Goal: Information Seeking & Learning: Understand process/instructions

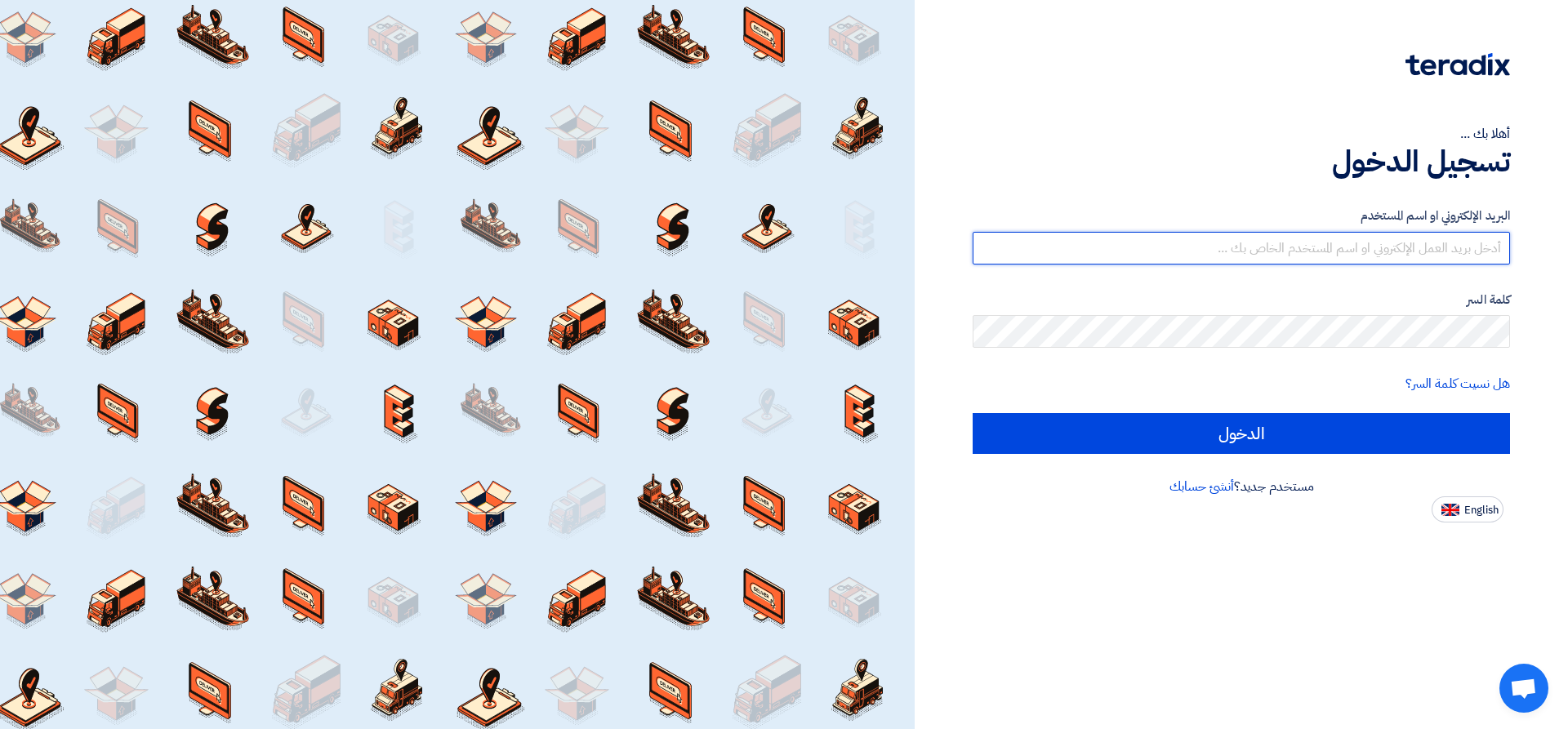
click at [1271, 244] on input "text" at bounding box center [1242, 247] width 538 height 32
paste input "[EMAIL_ADDRESS][DOMAIN_NAME]"
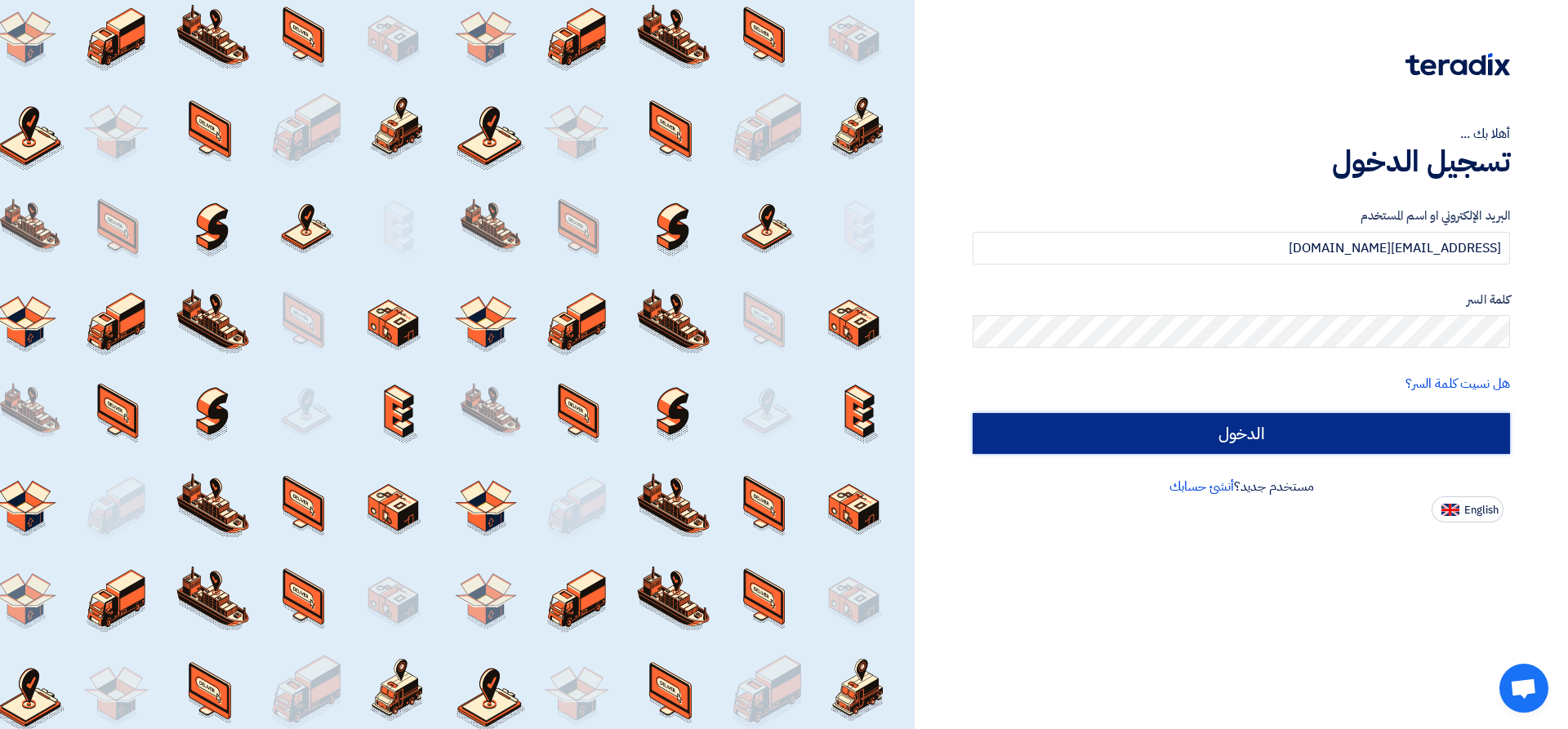
drag, startPoint x: 1219, startPoint y: 434, endPoint x: 1191, endPoint y: 417, distance: 32.8
click at [1213, 432] on input "الدخول" at bounding box center [1242, 434] width 538 height 41
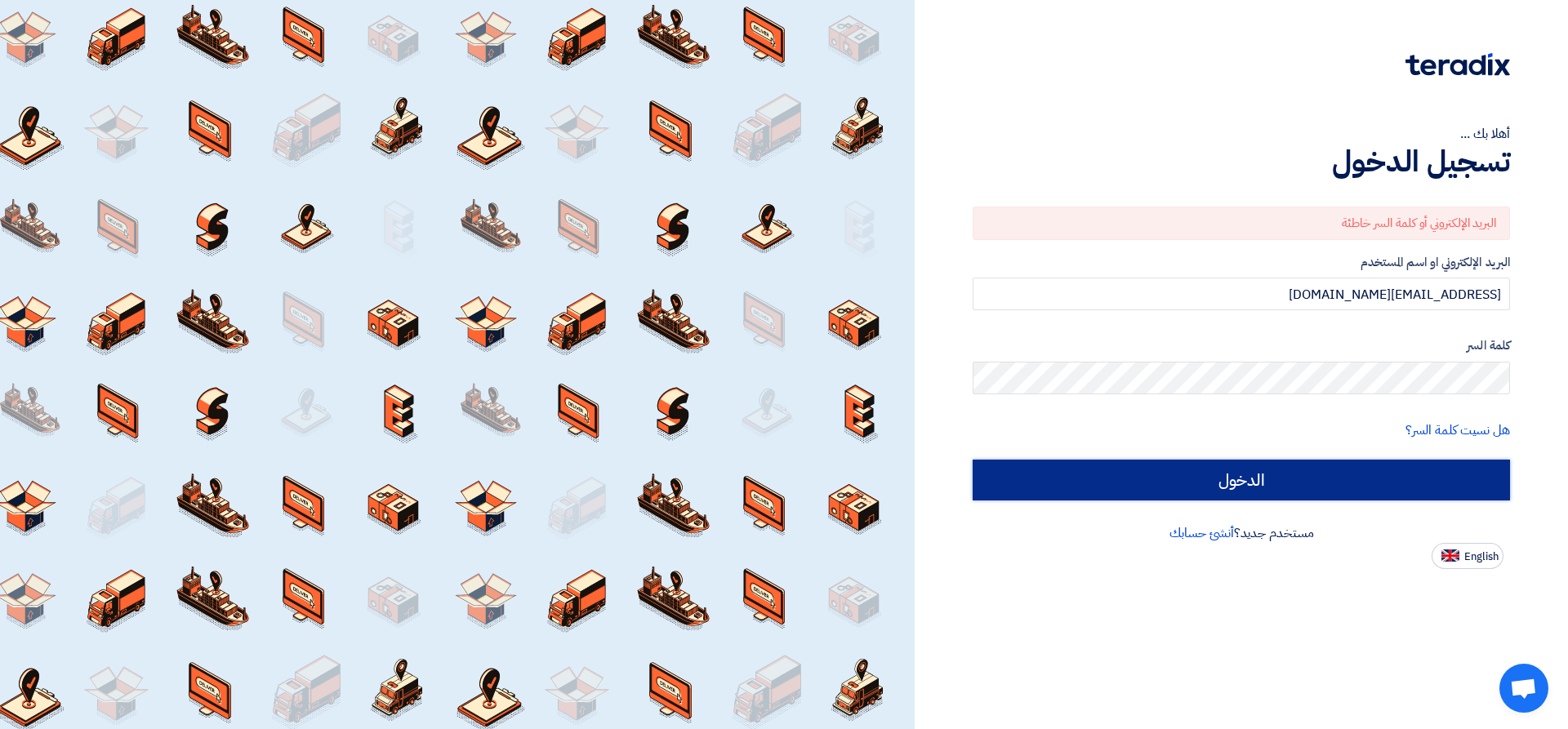
click at [1300, 472] on input "الدخول" at bounding box center [1242, 481] width 538 height 41
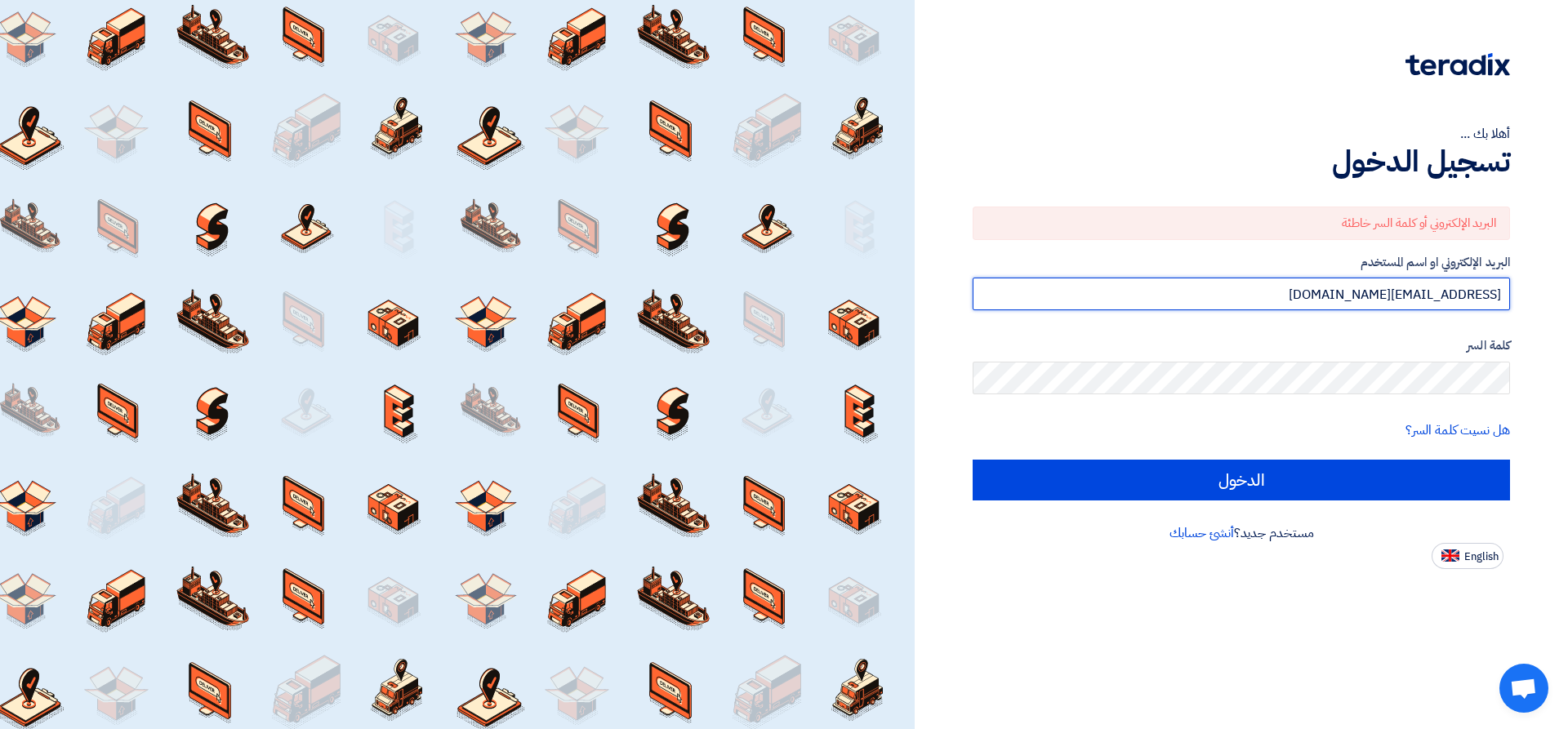
click at [1383, 296] on input "[EMAIL_ADDRESS][DOMAIN_NAME]" at bounding box center [1242, 293] width 538 height 32
paste input "text"
type input "[EMAIL_ADDRESS][DOMAIN_NAME]"
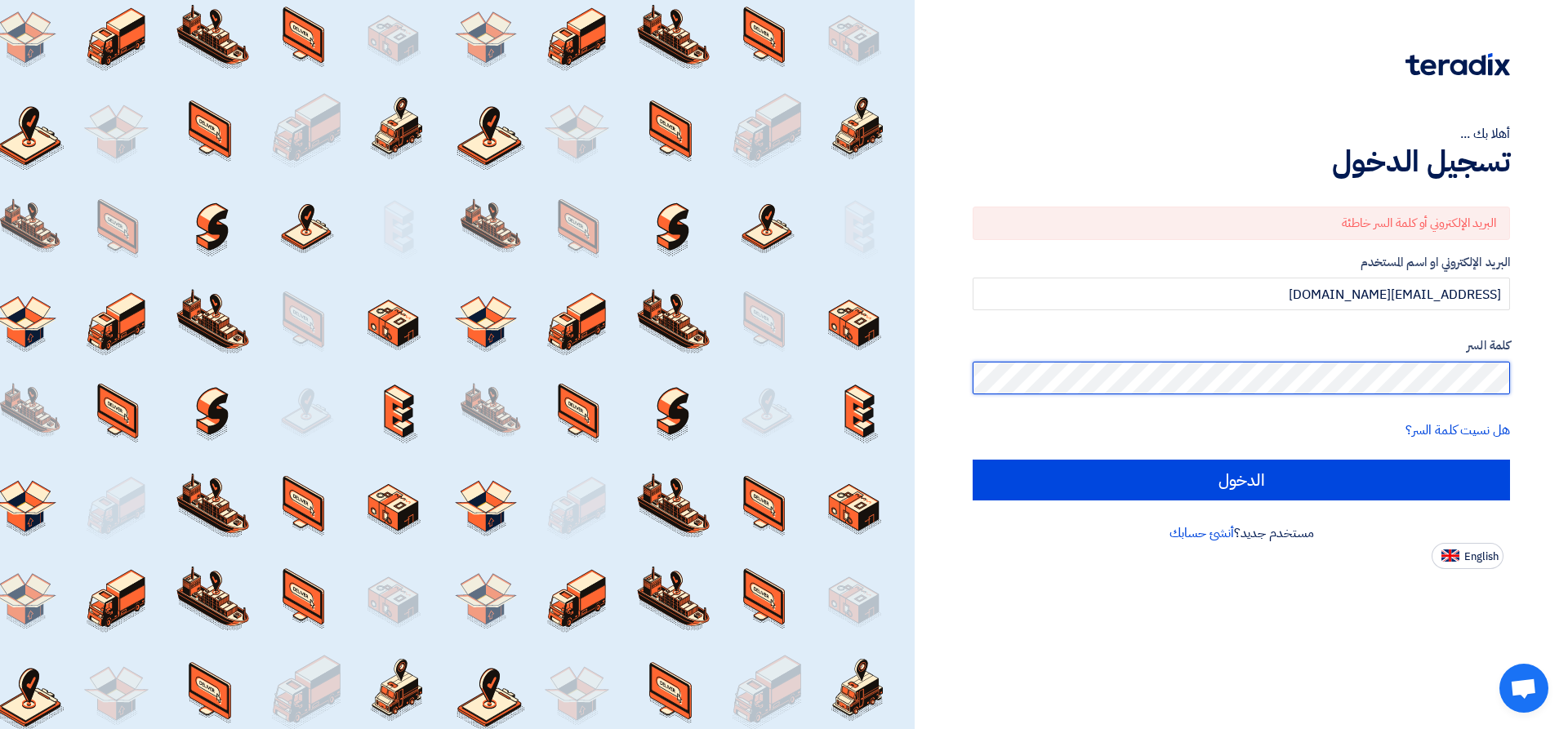
click at [1527, 390] on div "أهلا بك ... تسجيل الدخول البريد الإلكتروني أو كلمة السر خاطئة البريد الإلكتروني…" at bounding box center [1241, 285] width 629 height 569
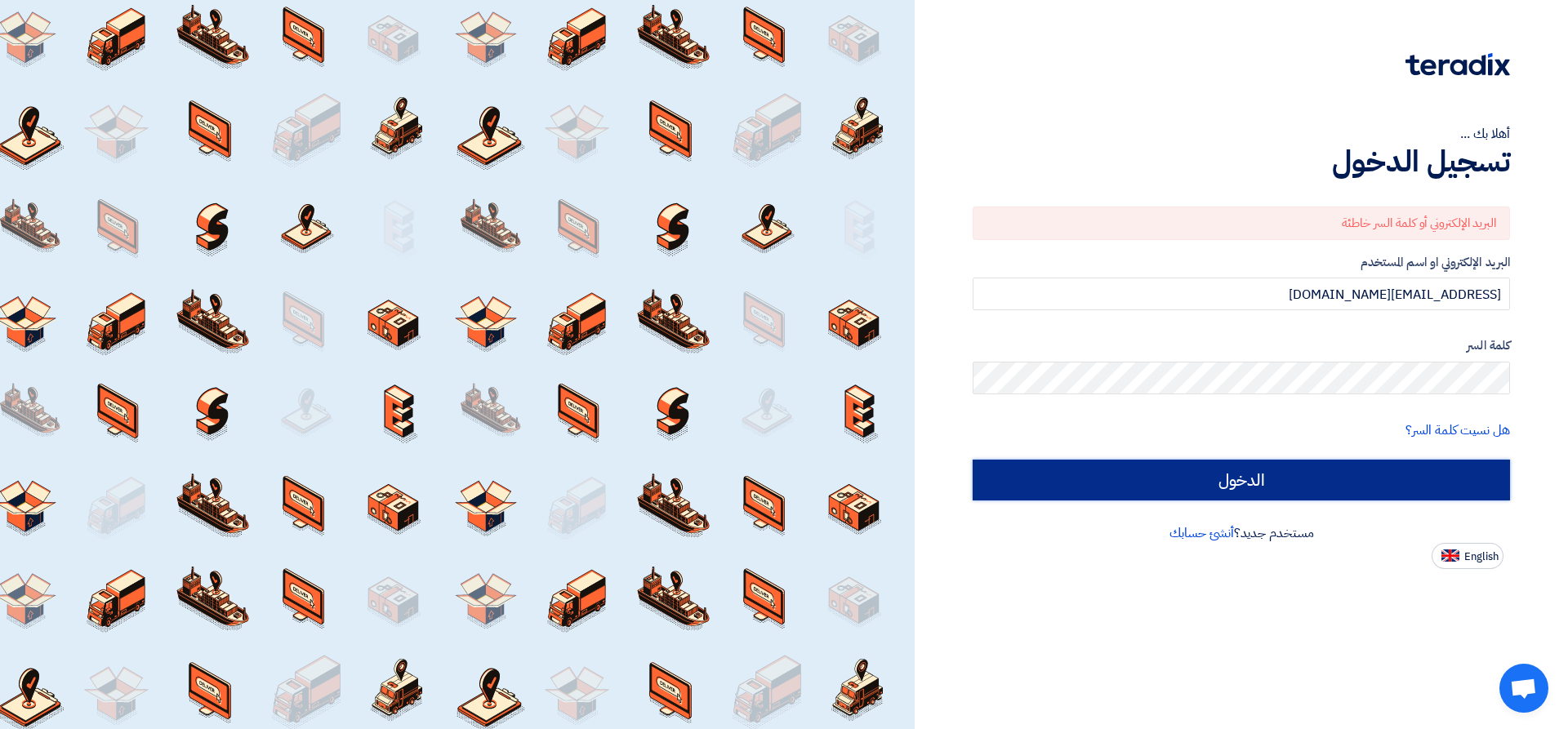
click at [1350, 475] on input "الدخول" at bounding box center [1242, 481] width 538 height 41
type input "Sign in"
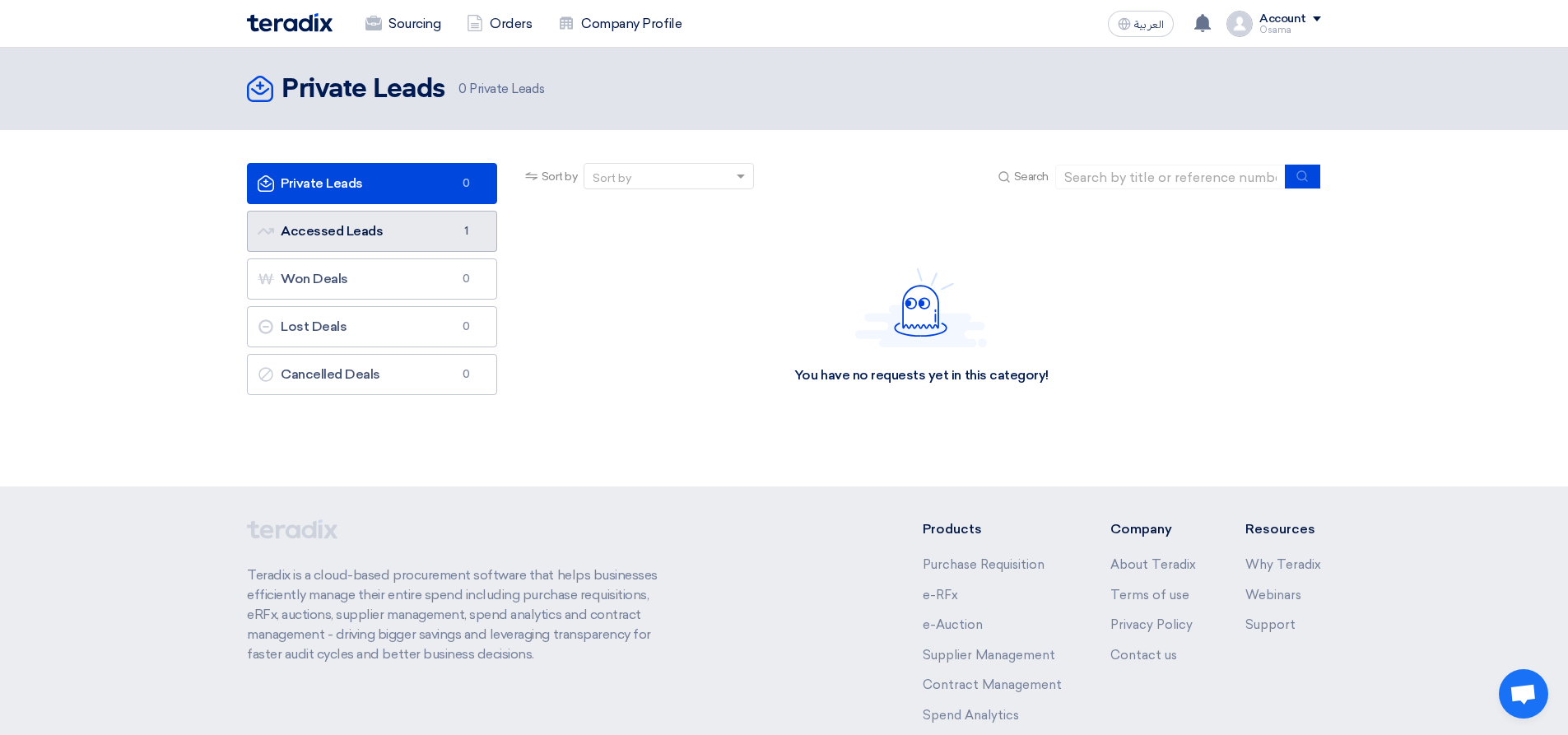
click at [337, 233] on link "Accessed Leads Accessed Leads 1" at bounding box center [372, 231] width 250 height 42
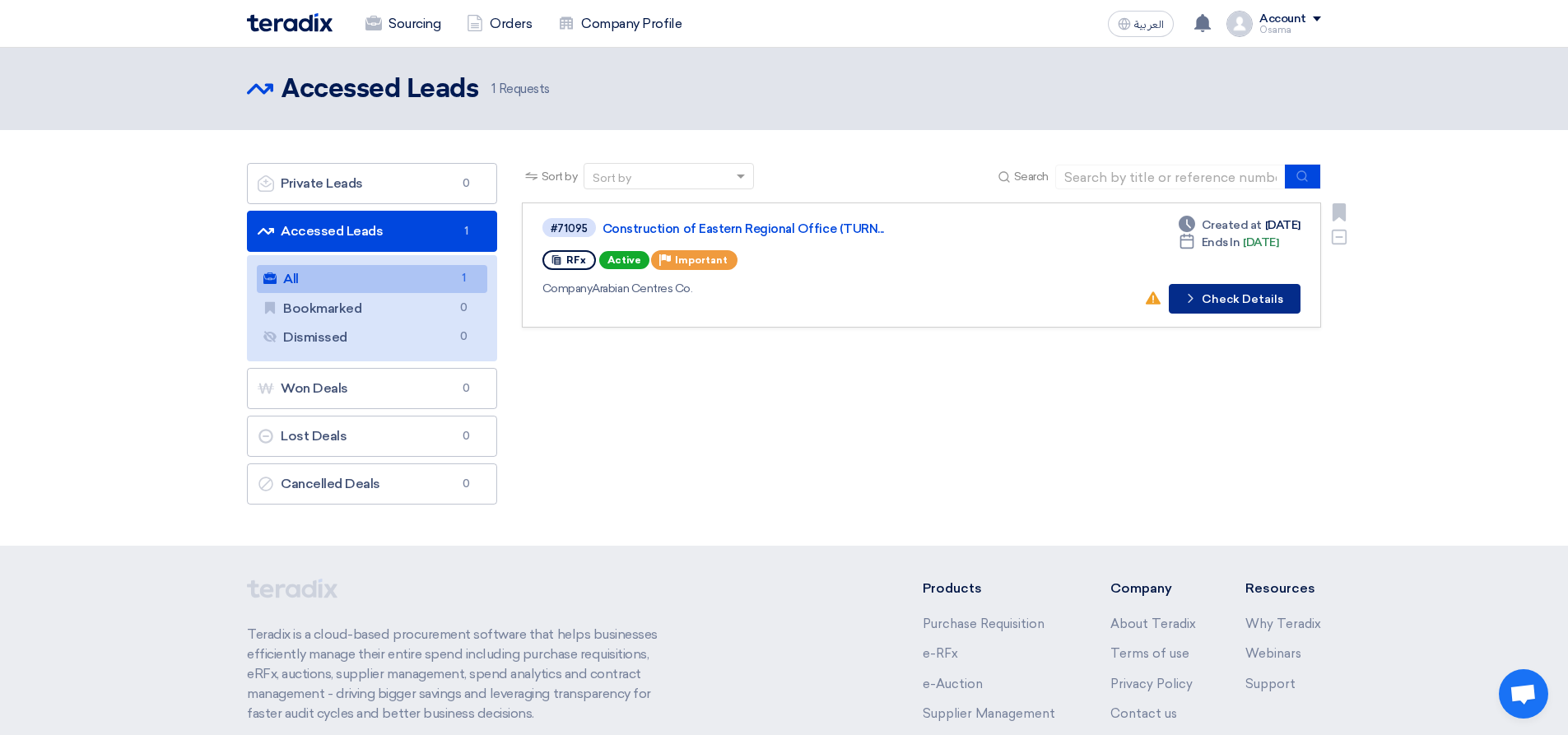
click at [1257, 293] on button "Check details Check Details" at bounding box center [1234, 299] width 131 height 30
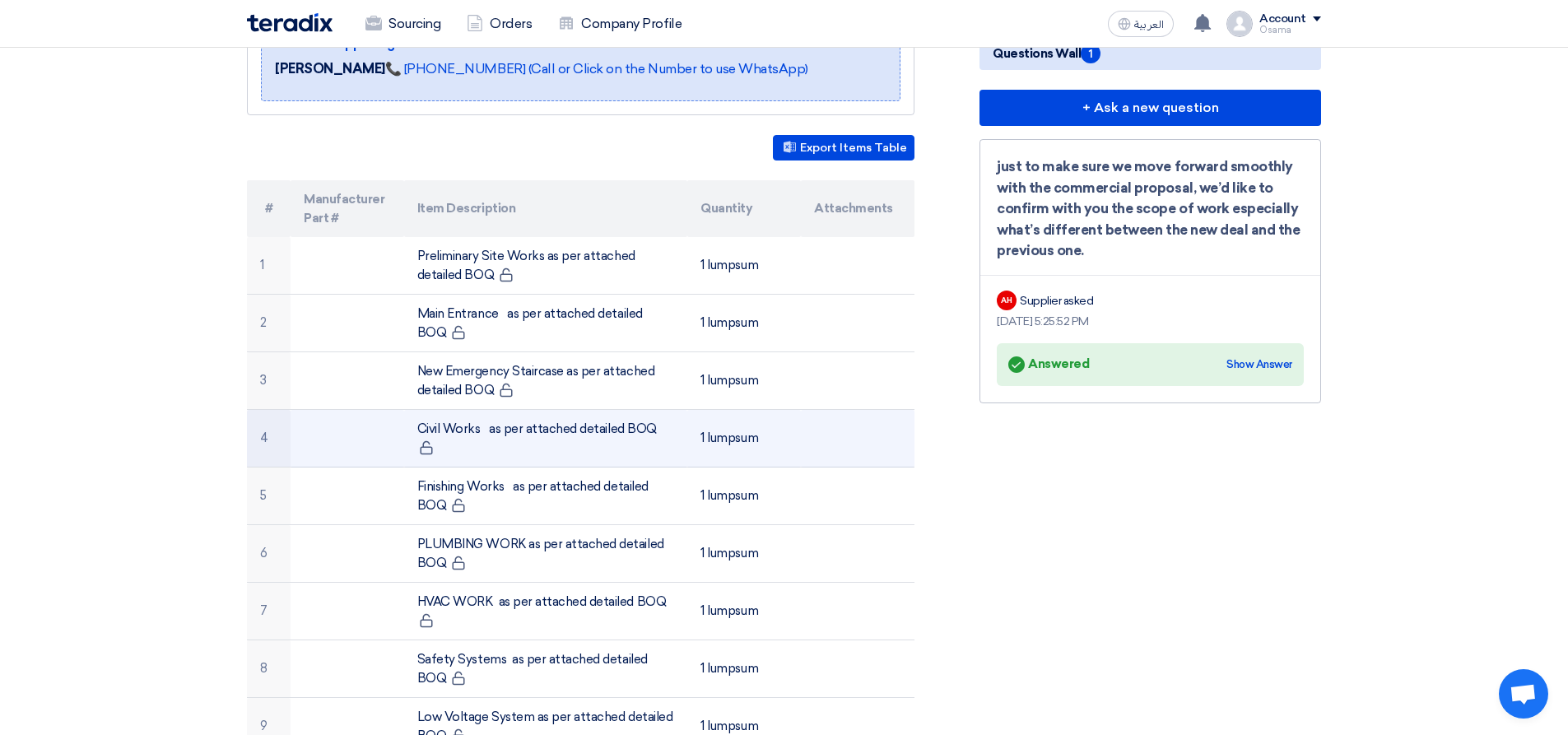
scroll to position [412, 0]
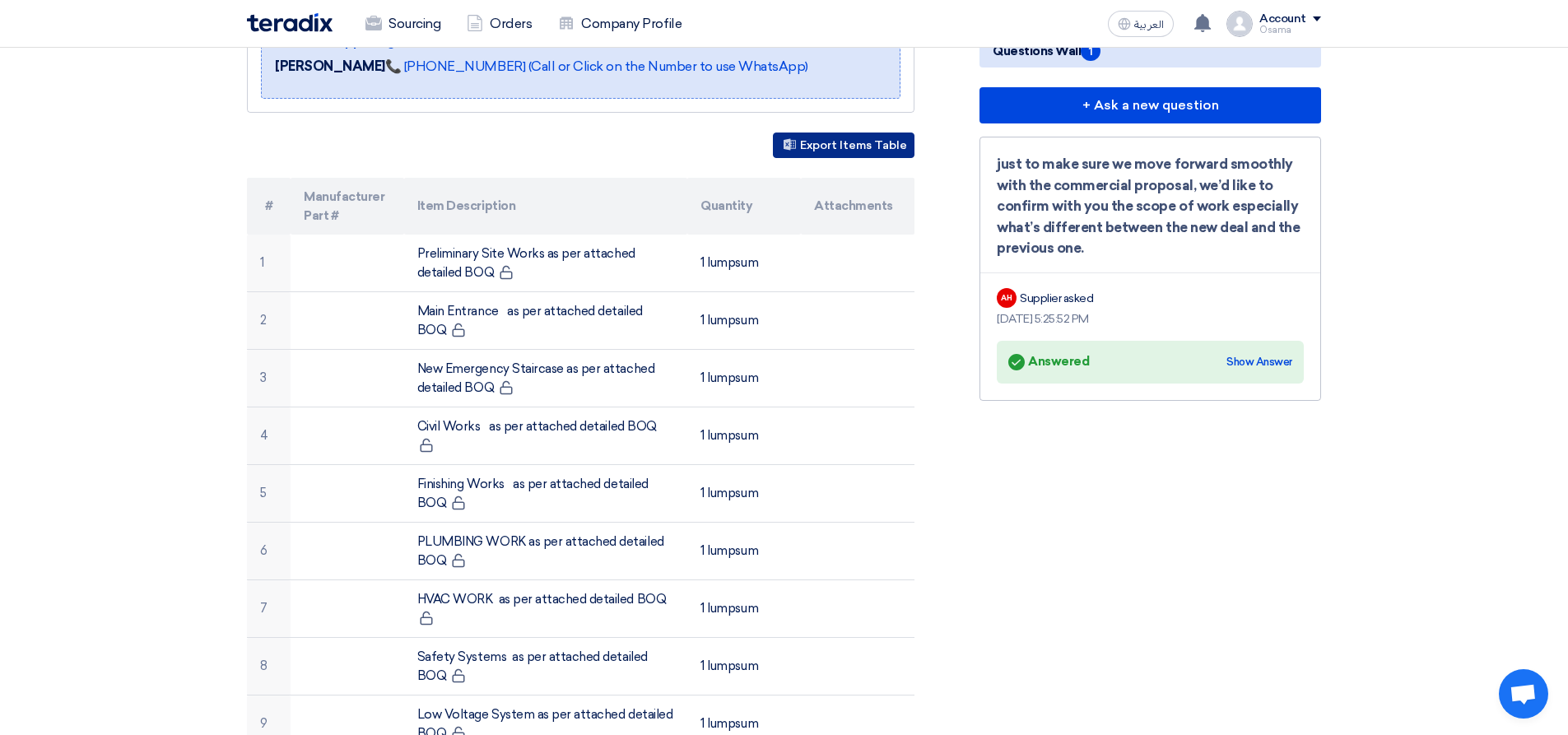
click at [845, 143] on button "Export Items Table" at bounding box center [843, 145] width 141 height 26
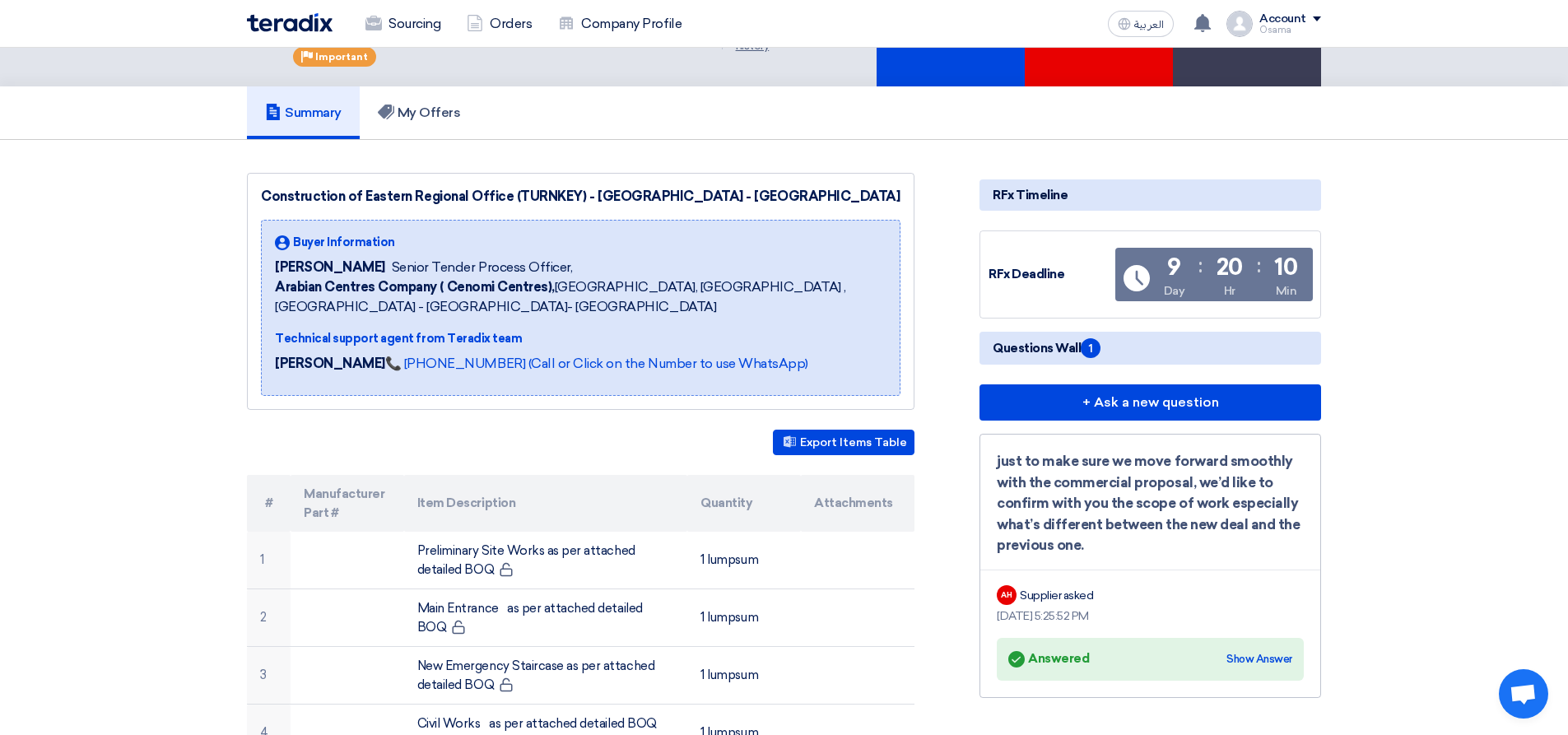
scroll to position [0, 0]
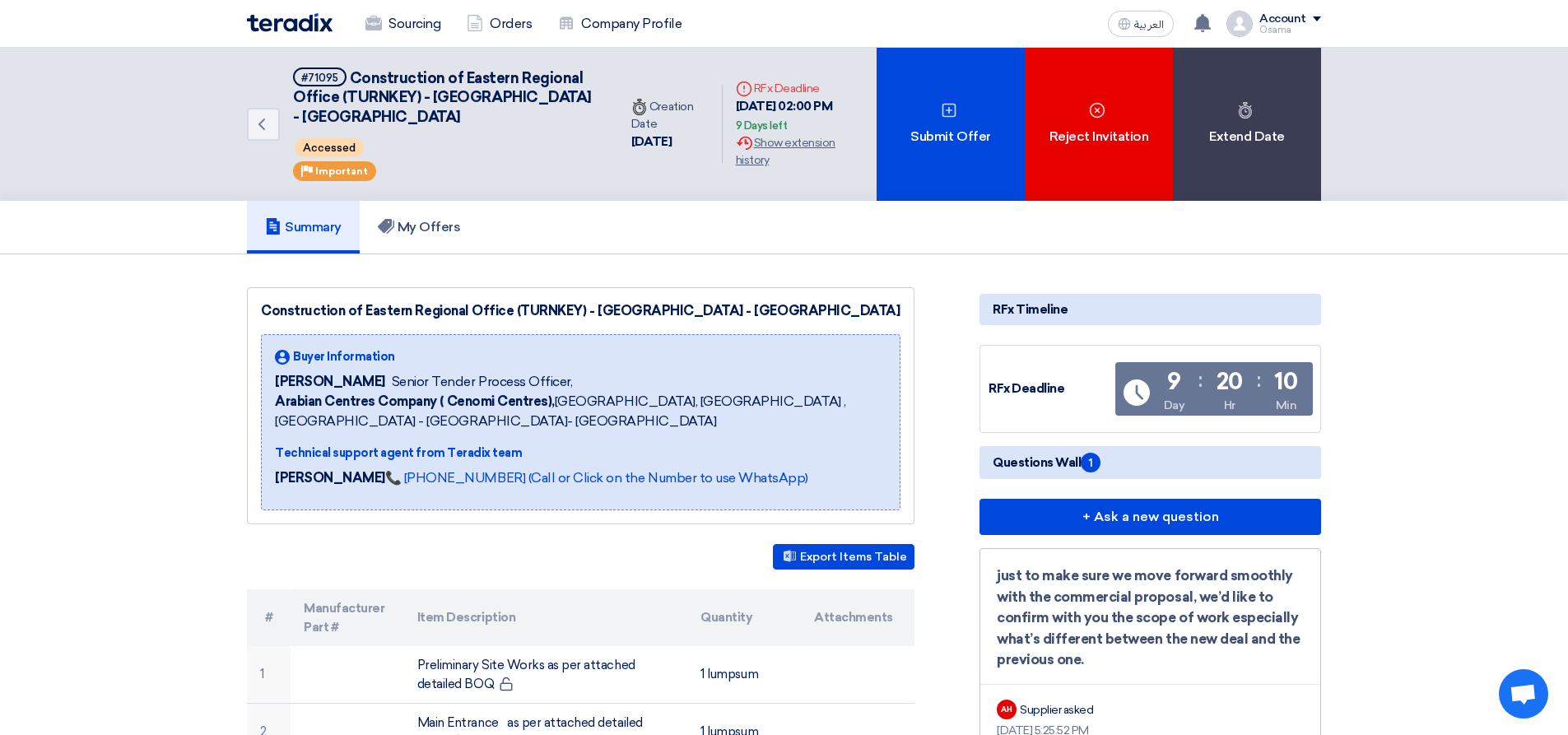
drag, startPoint x: 1168, startPoint y: 386, endPoint x: 1341, endPoint y: 385, distance: 173.0
click at [1034, 313] on div "RFx Timeline" at bounding box center [1150, 310] width 341 height 32
click at [1037, 310] on div "RFx Timeline" at bounding box center [1150, 310] width 341 height 32
click at [1023, 309] on div "RFx Timeline" at bounding box center [1150, 310] width 341 height 32
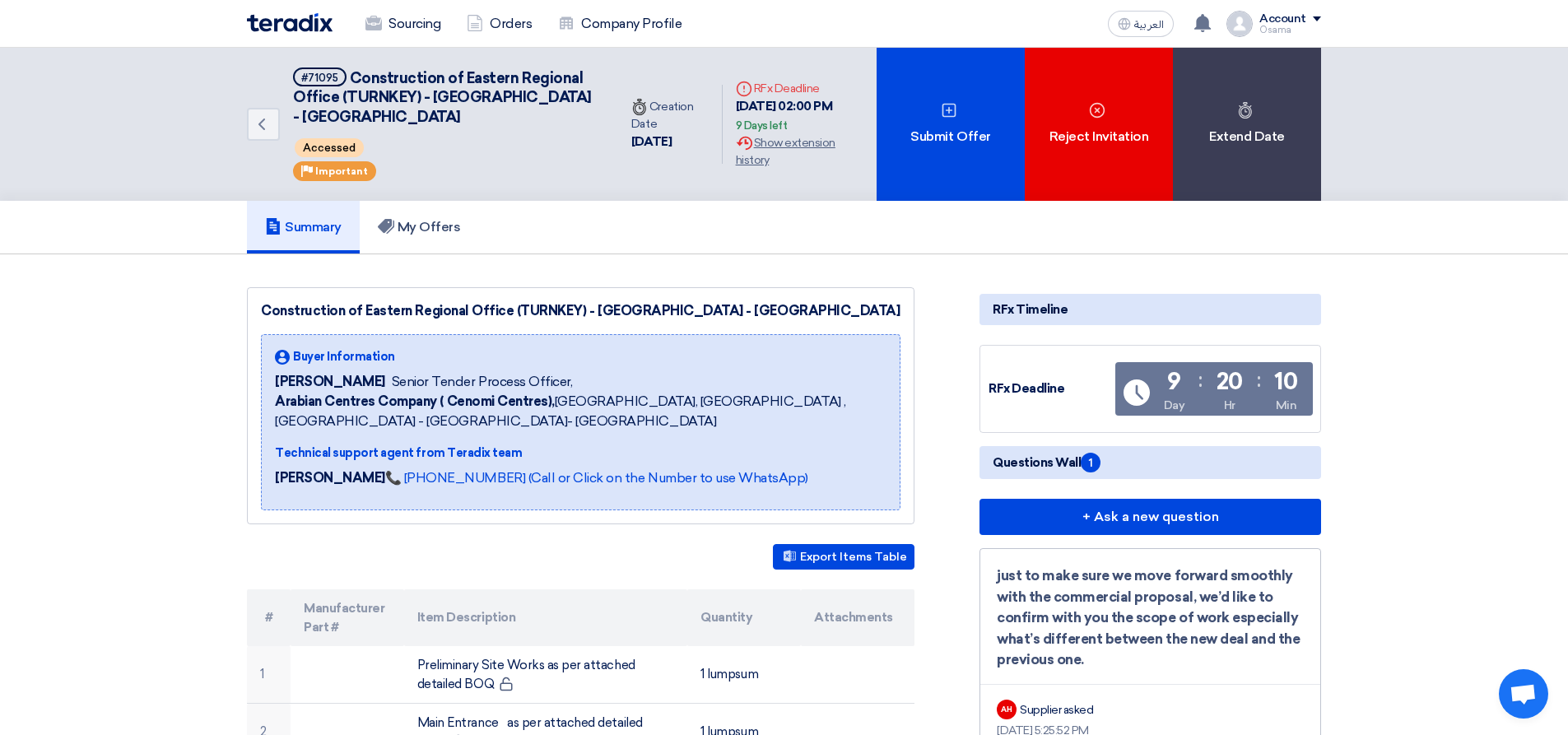
scroll to position [329, 0]
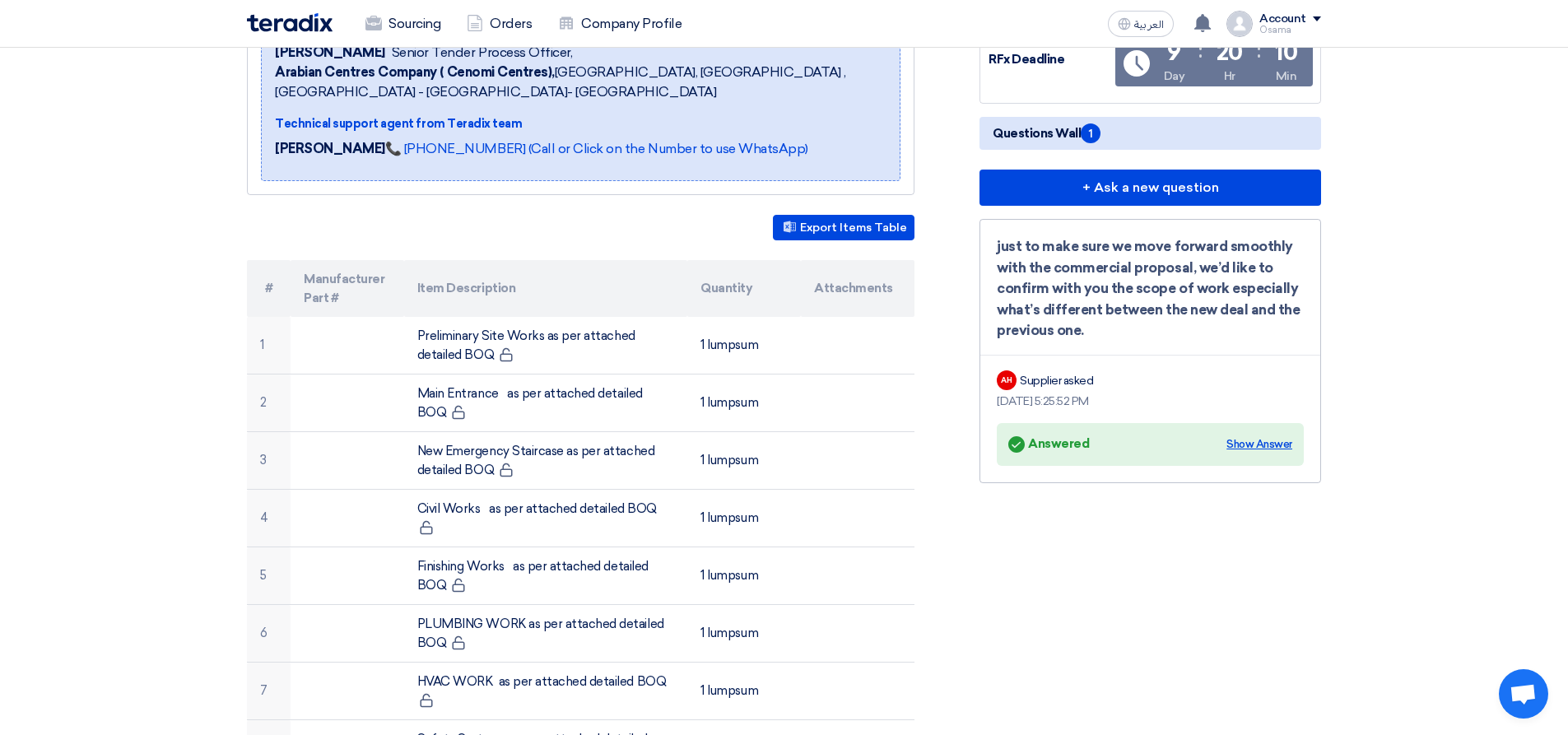
click at [1246, 445] on div "Show Answer" at bounding box center [1259, 444] width 66 height 17
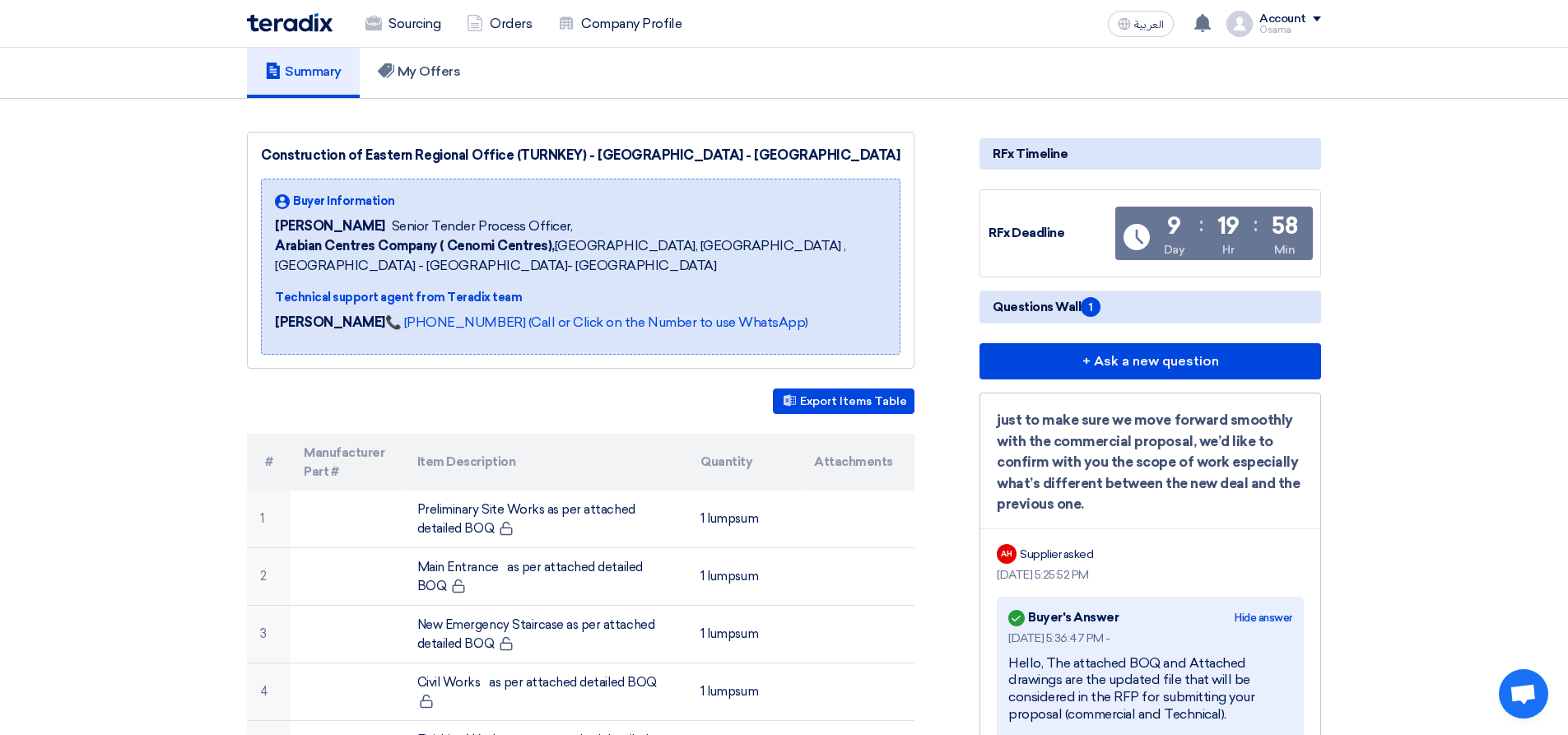
scroll to position [0, 0]
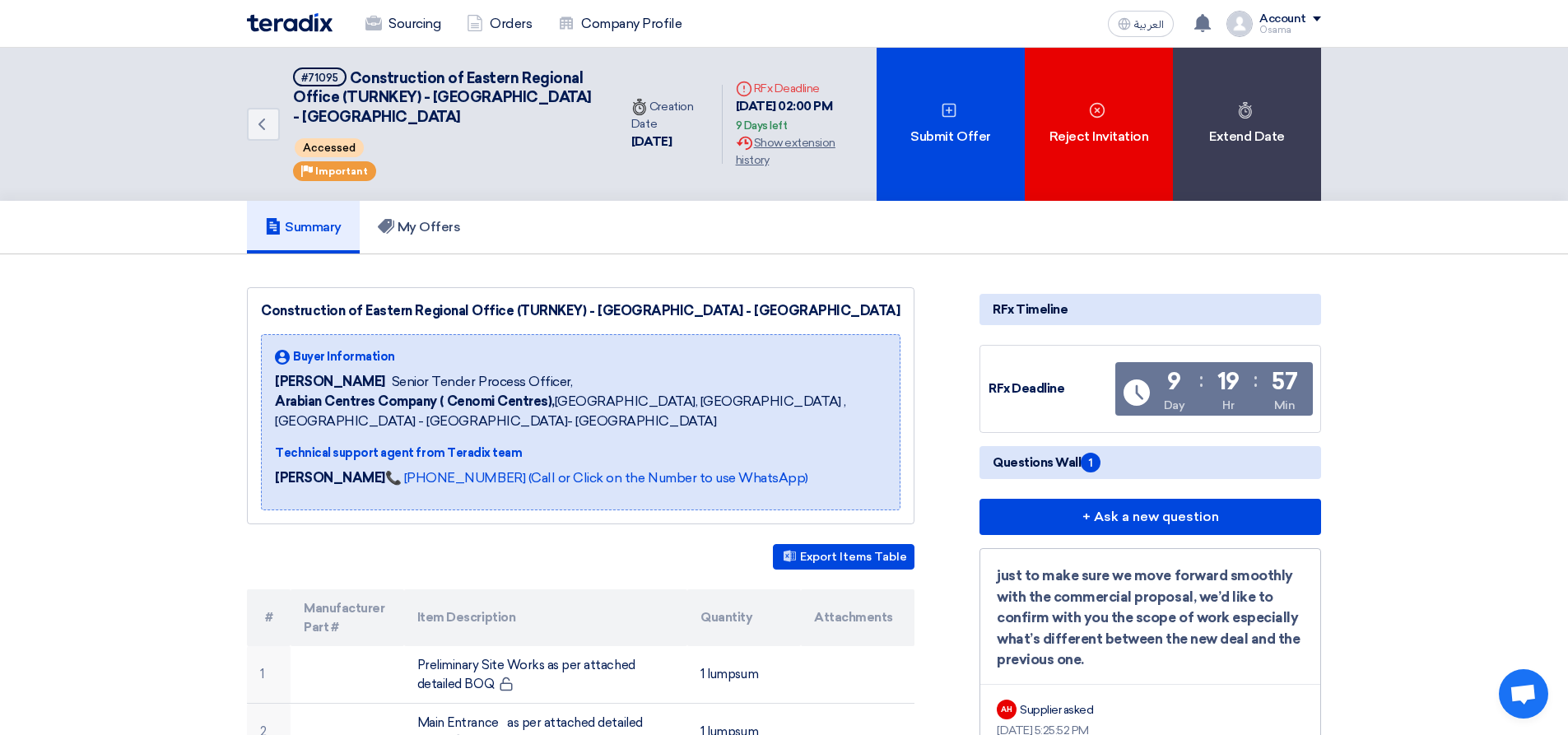
drag, startPoint x: 284, startPoint y: 364, endPoint x: 306, endPoint y: 365, distance: 22.0
click at [293, 368] on div "Buyer Information [PERSON_NAME] Senior Tender Process Officer, Arabian Centres …" at bounding box center [580, 390] width 612 height 83
click at [332, 373] on span "[PERSON_NAME]" at bounding box center [330, 382] width 111 height 20
click at [542, 322] on div "Construction of Eastern Regional Office (TURNKEY) - [GEOGRAPHIC_DATA] - [GEOGRA…" at bounding box center [580, 407] width 667 height 237
click at [415, 216] on link "My Offers" at bounding box center [419, 227] width 120 height 52
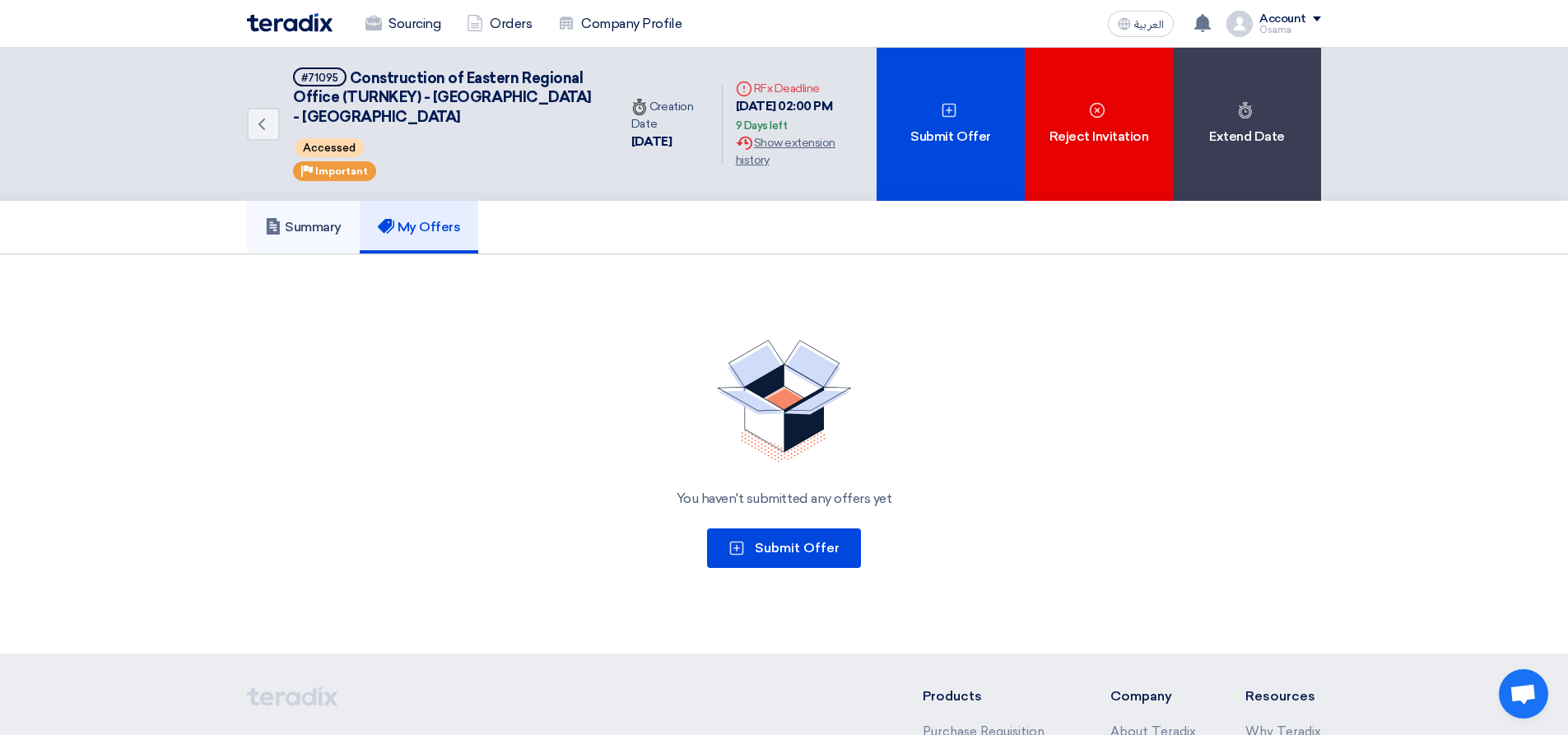
click at [312, 227] on h5 "Summary" at bounding box center [303, 227] width 76 height 17
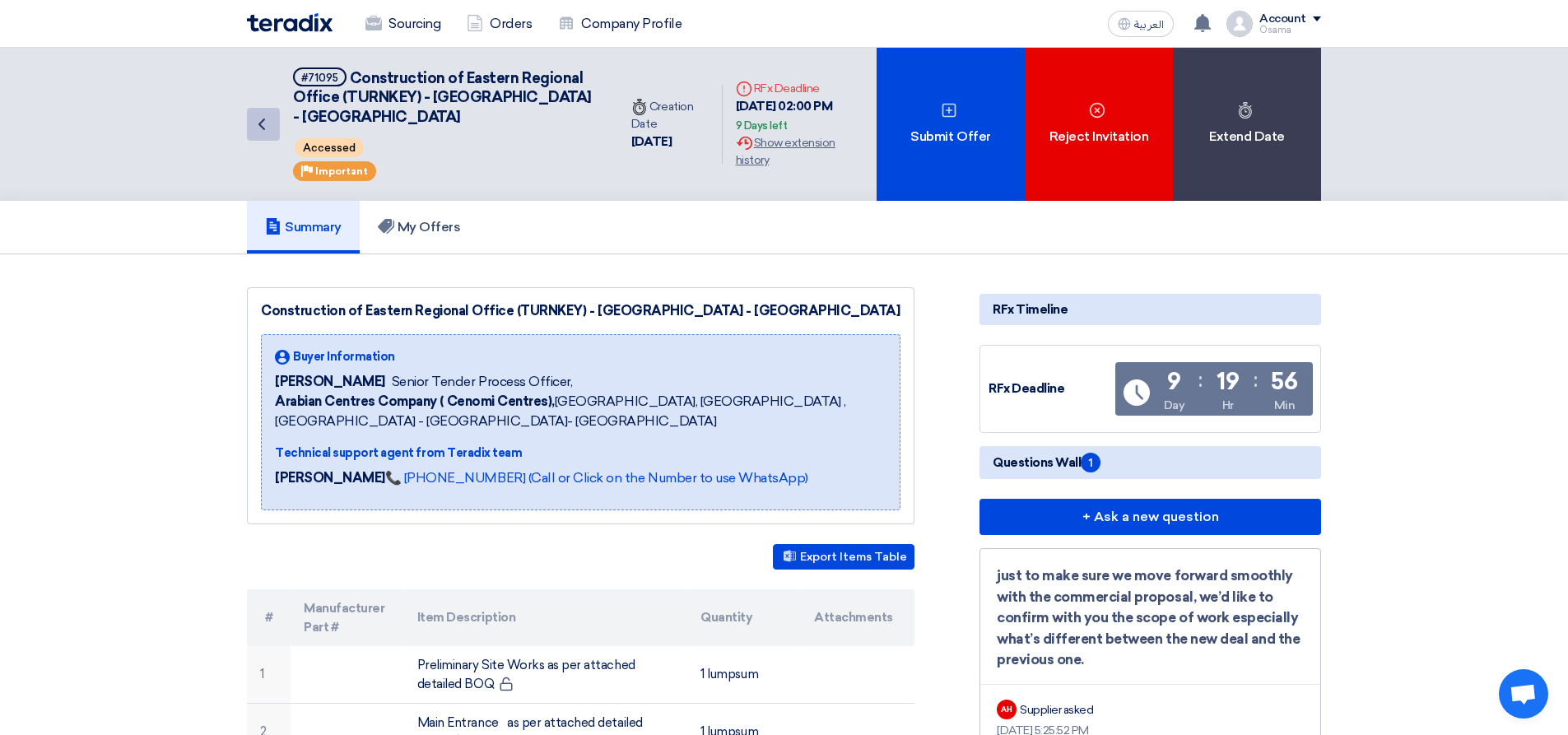
click at [269, 121] on icon "Back" at bounding box center [262, 125] width 20 height 20
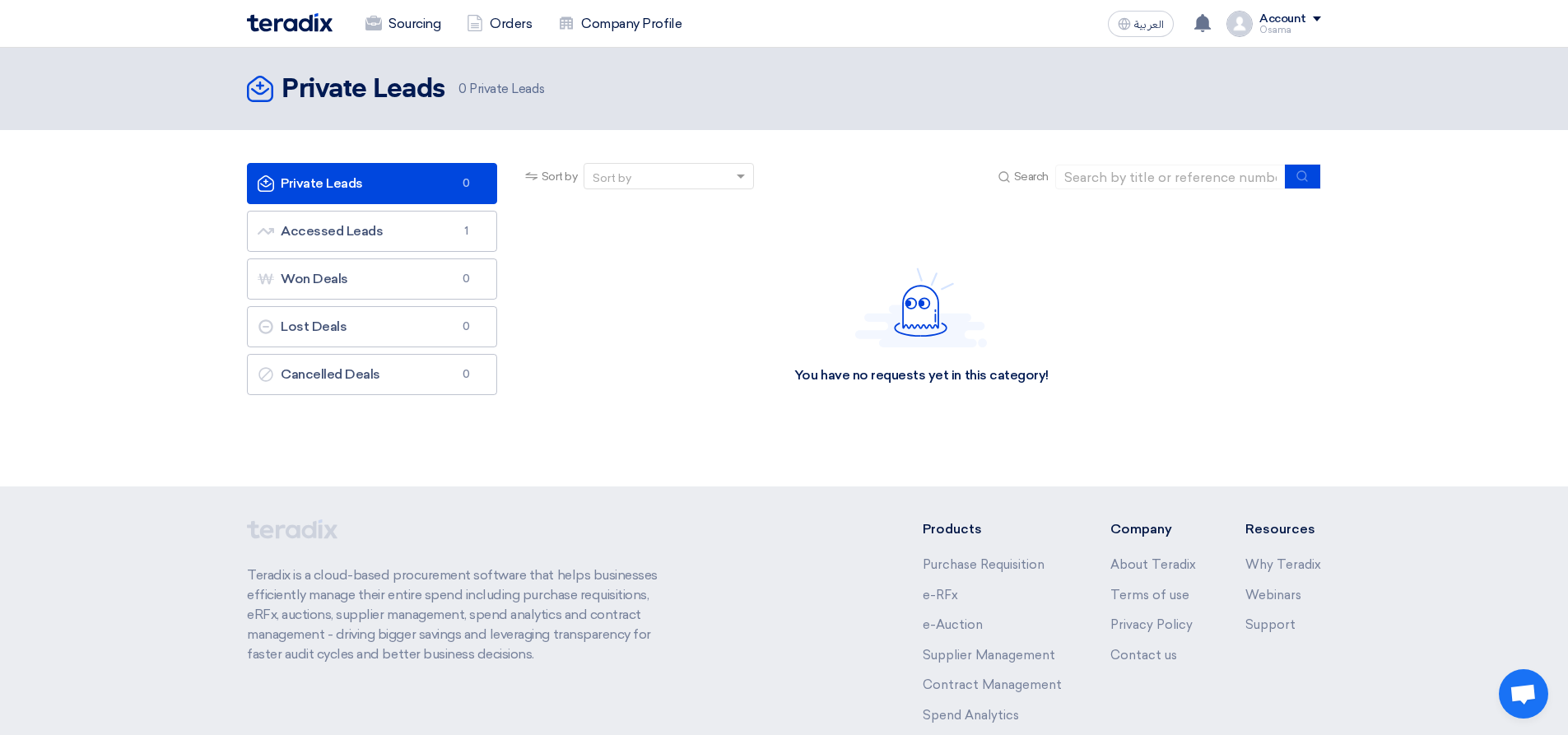
click at [336, 179] on link "Private Leads Private Leads 0" at bounding box center [372, 184] width 250 height 42
click at [351, 229] on link "Accessed Leads Accessed Leads 1" at bounding box center [372, 231] width 250 height 42
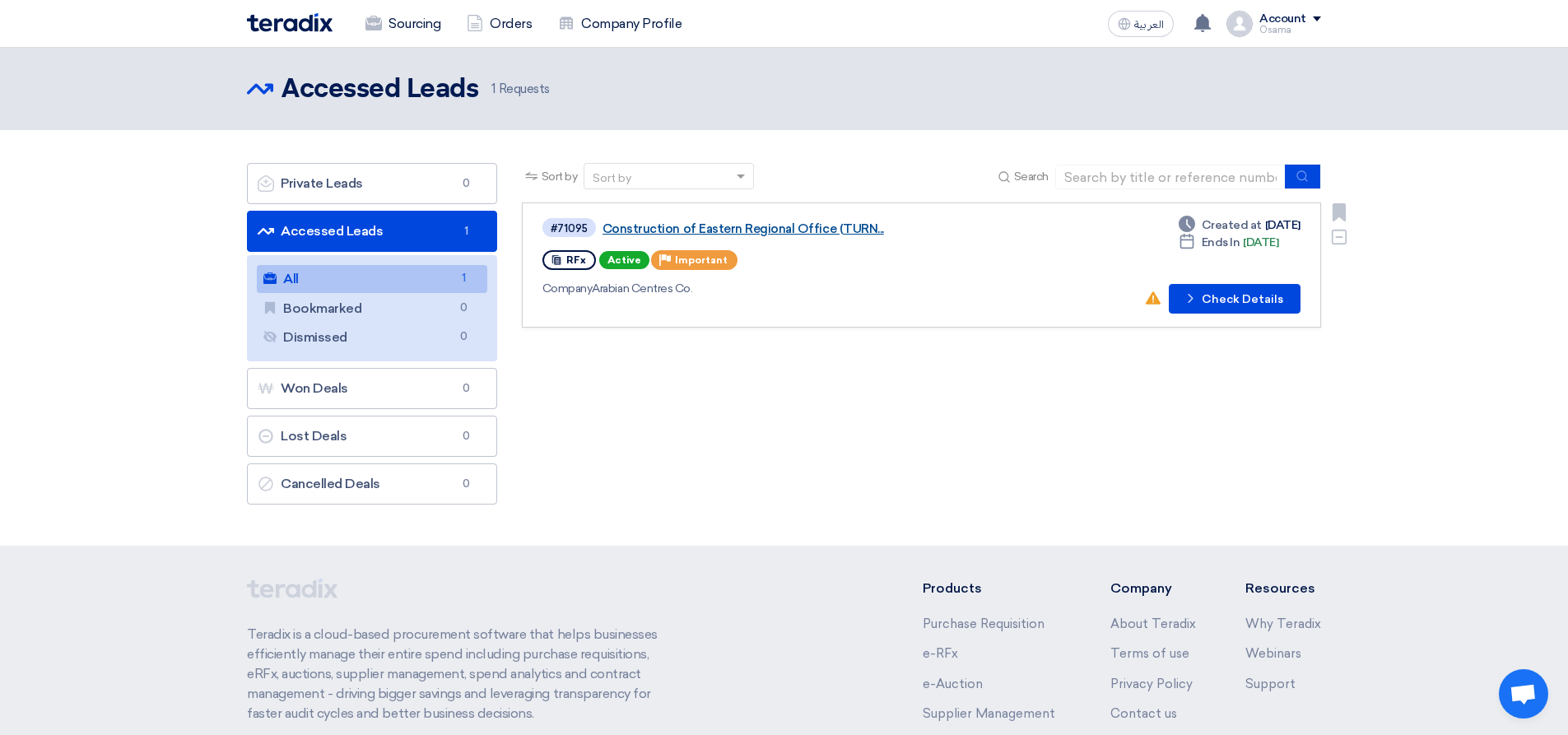
click at [698, 227] on link "Construction of Eastern Regional Office (TURN..." at bounding box center [808, 229] width 411 height 15
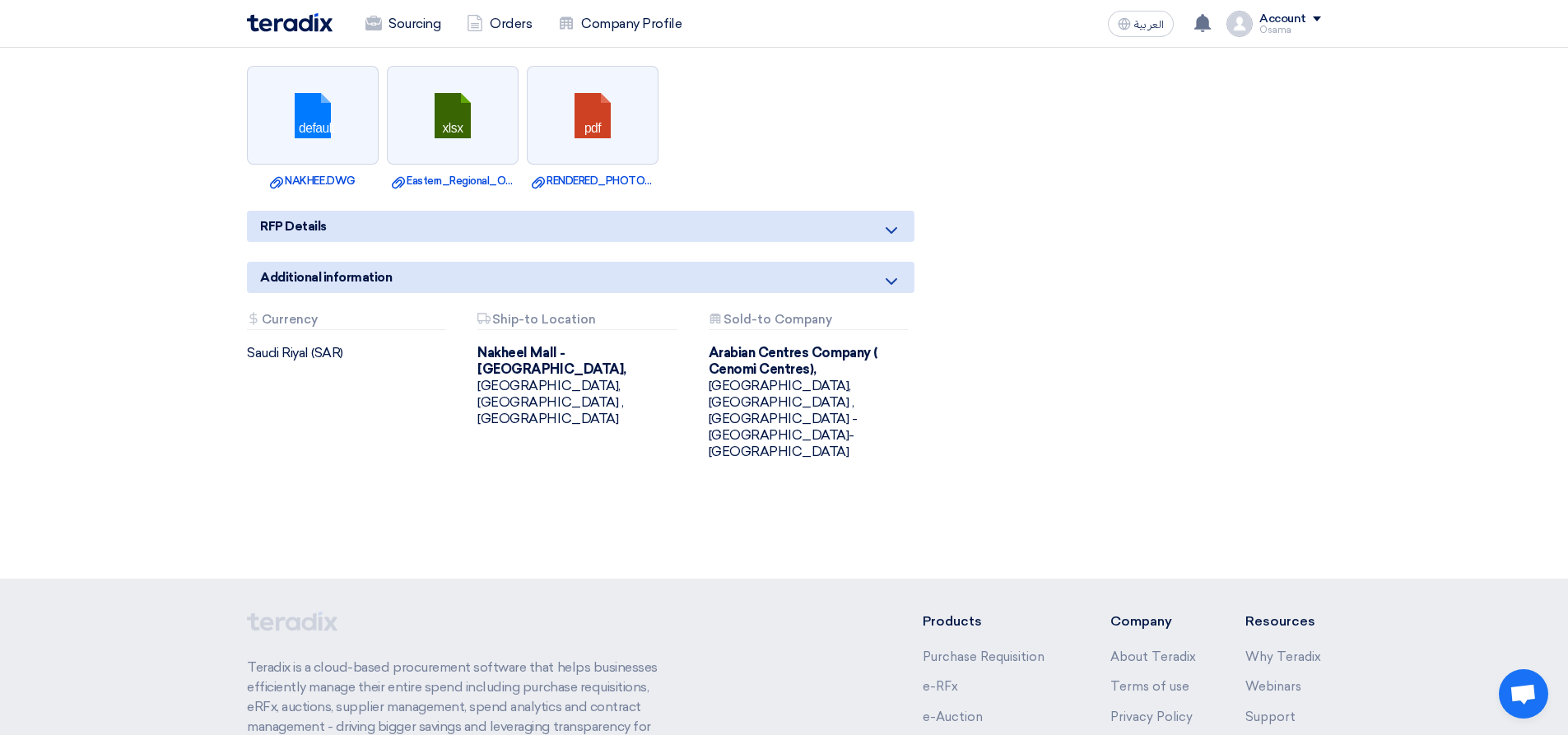
scroll to position [1812, 0]
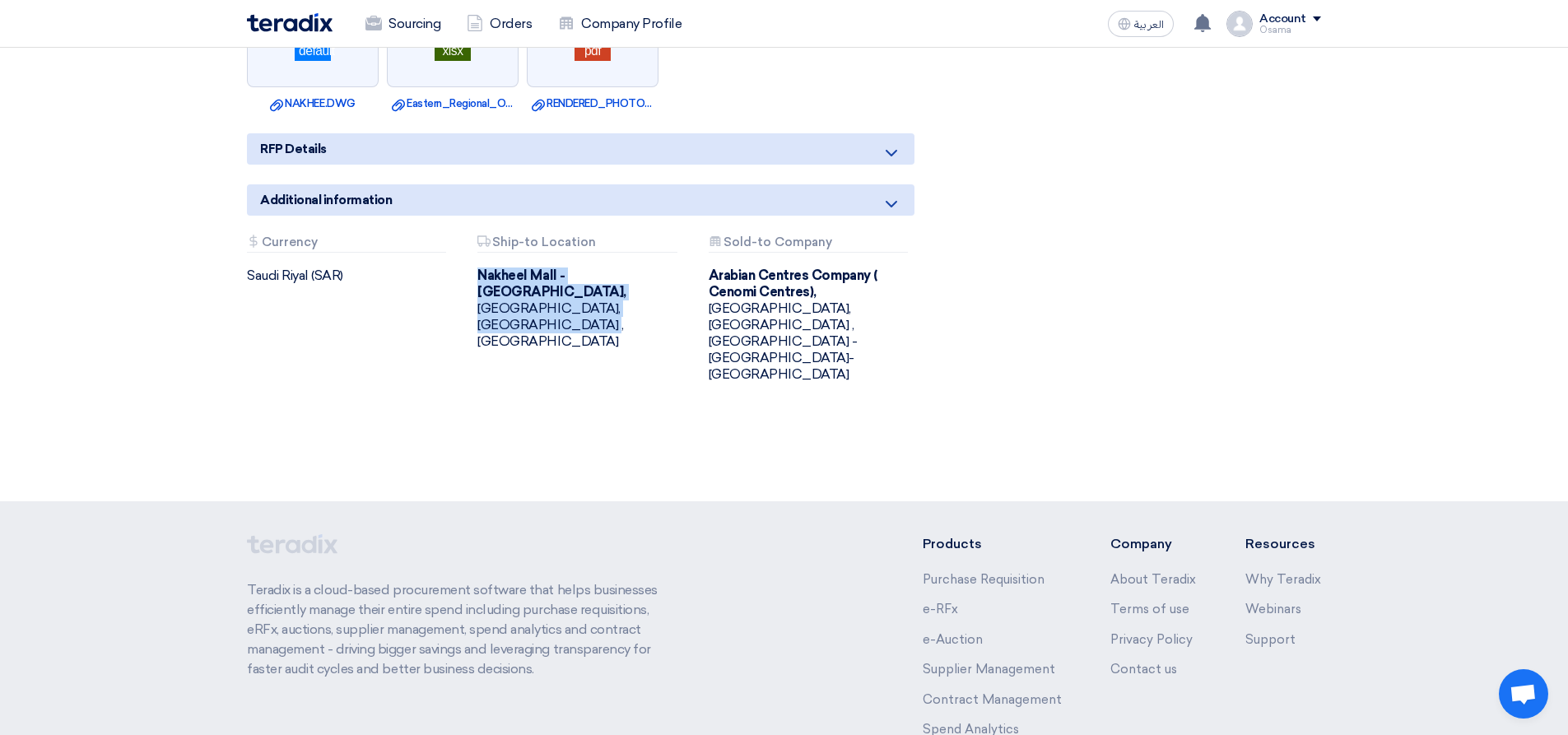
drag, startPoint x: 618, startPoint y: 273, endPoint x: 472, endPoint y: 245, distance: 148.7
click at [478, 268] on div "[GEOGRAPHIC_DATA] - [GEOGRAPHIC_DATA], [GEOGRAPHIC_DATA], [GEOGRAPHIC_DATA] ,[G…" at bounding box center [580, 309] width 206 height 82
copy div "[GEOGRAPHIC_DATA] - [GEOGRAPHIC_DATA], [GEOGRAPHIC_DATA], [GEOGRAPHIC_DATA] ,[G…"
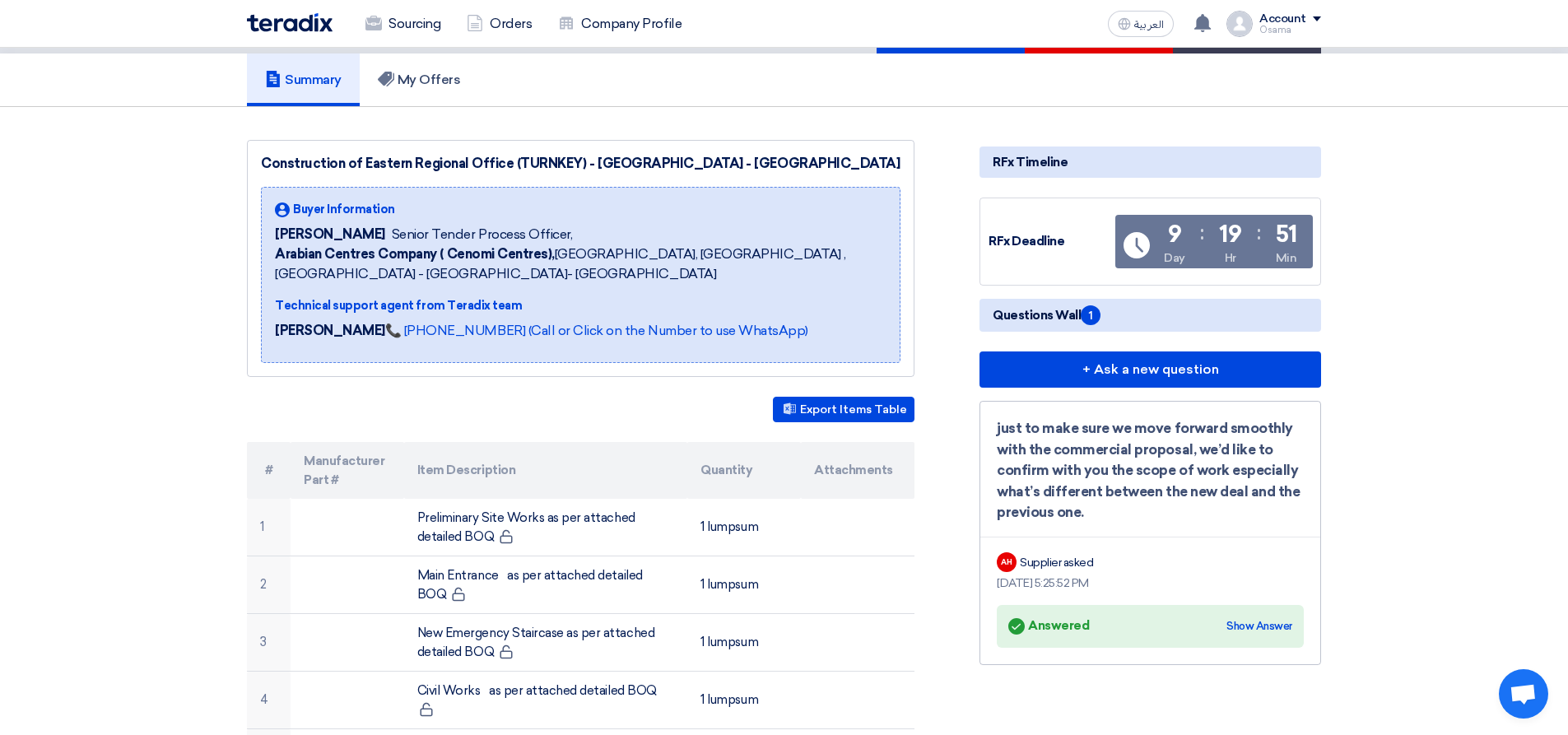
scroll to position [165, 0]
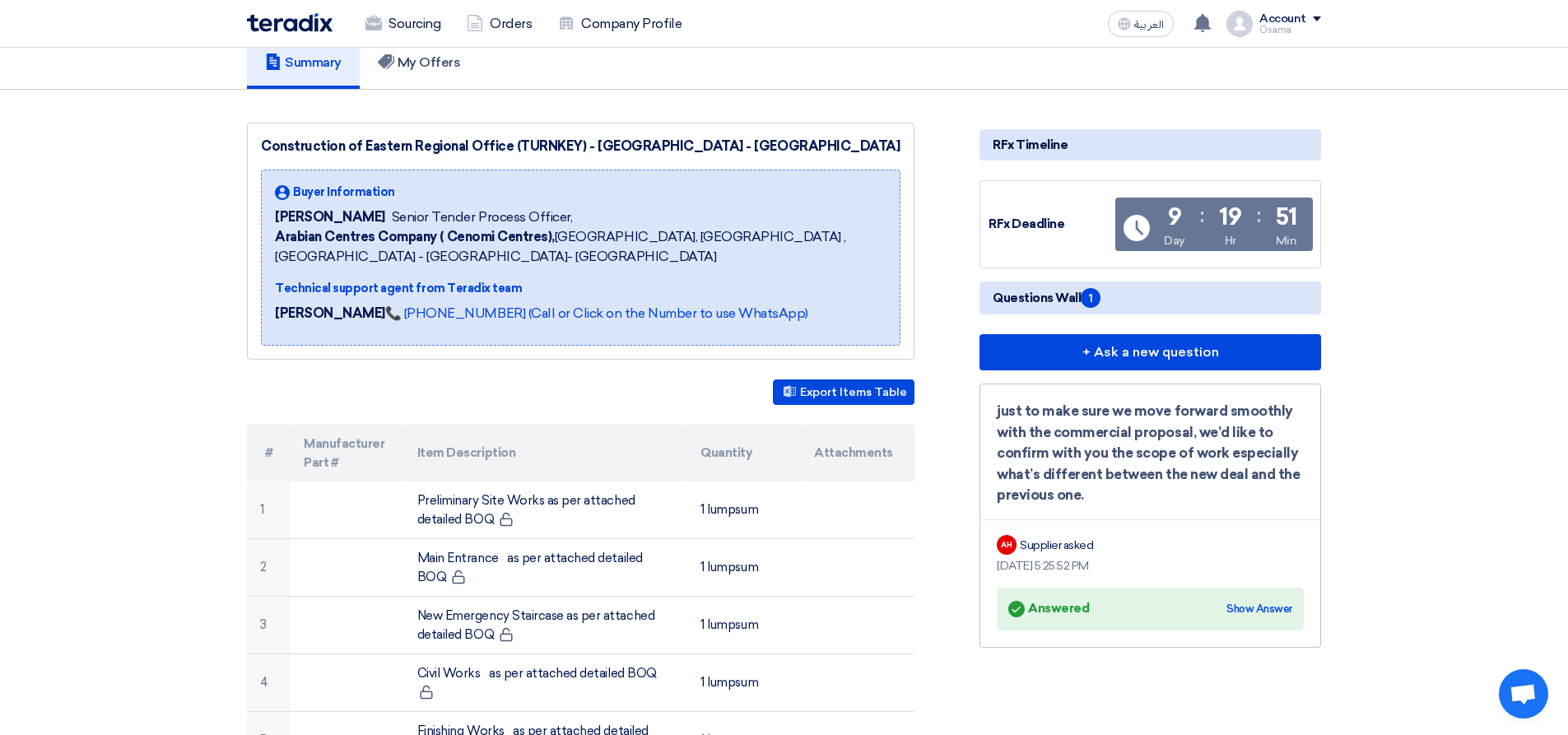
drag, startPoint x: 1099, startPoint y: 458, endPoint x: 1155, endPoint y: 490, distance: 64.5
click at [1155, 490] on div "just to make sure we move forward smoothly with the commercial proposal, we’d l…" at bounding box center [1150, 453] width 307 height 106
click at [1257, 546] on div "AH Supplier asked" at bounding box center [1150, 545] width 307 height 24
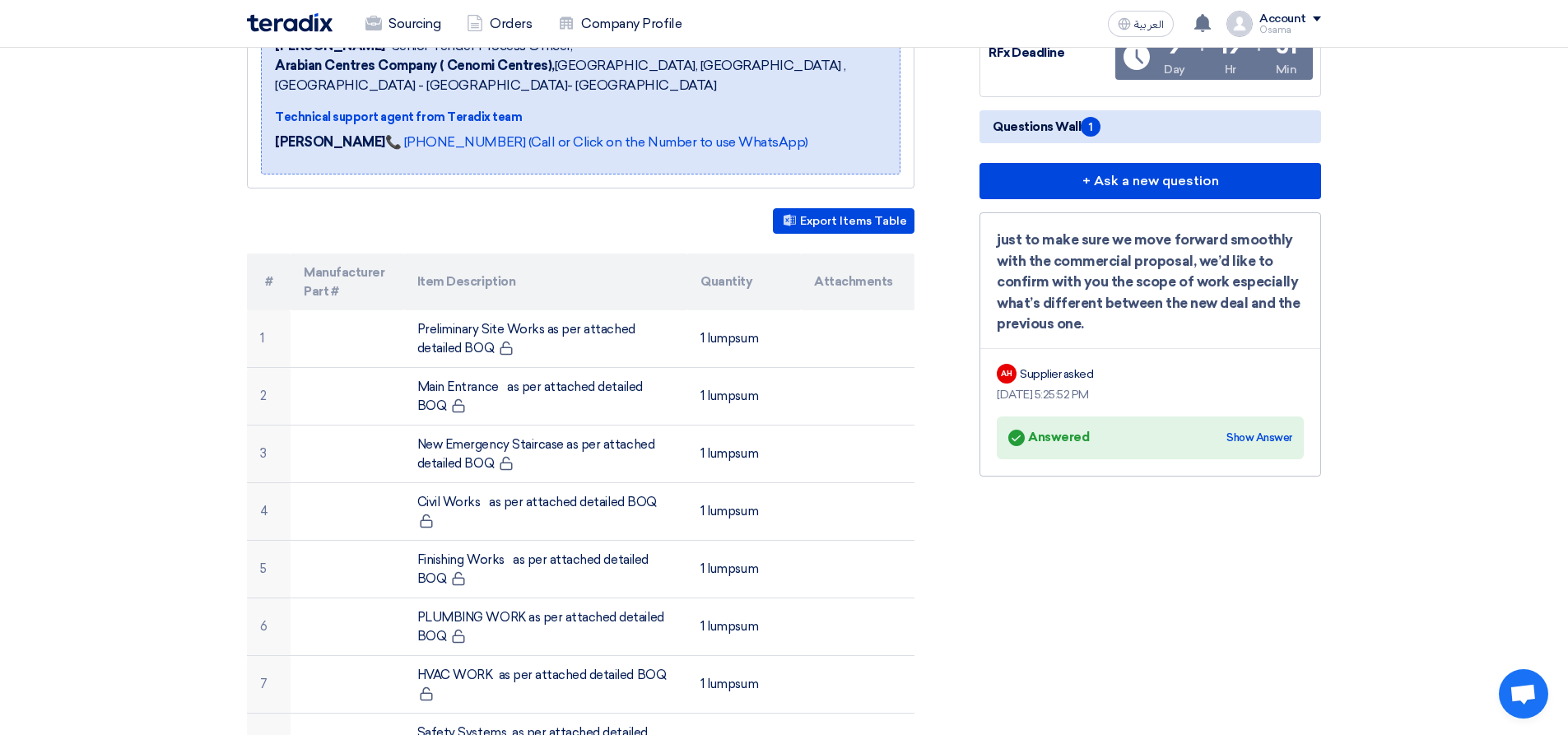
scroll to position [329, 0]
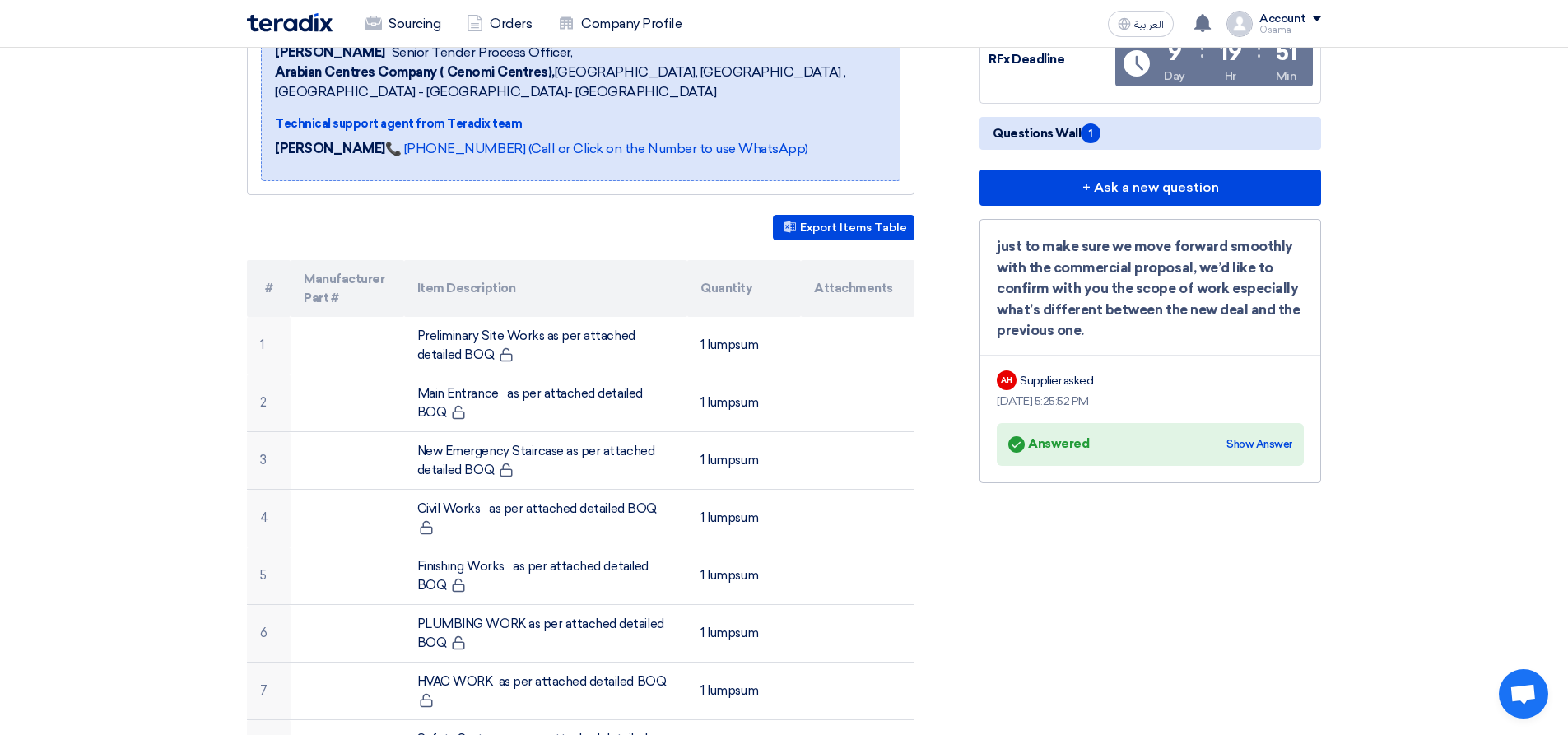
click at [1250, 445] on div "Show Answer" at bounding box center [1259, 444] width 66 height 17
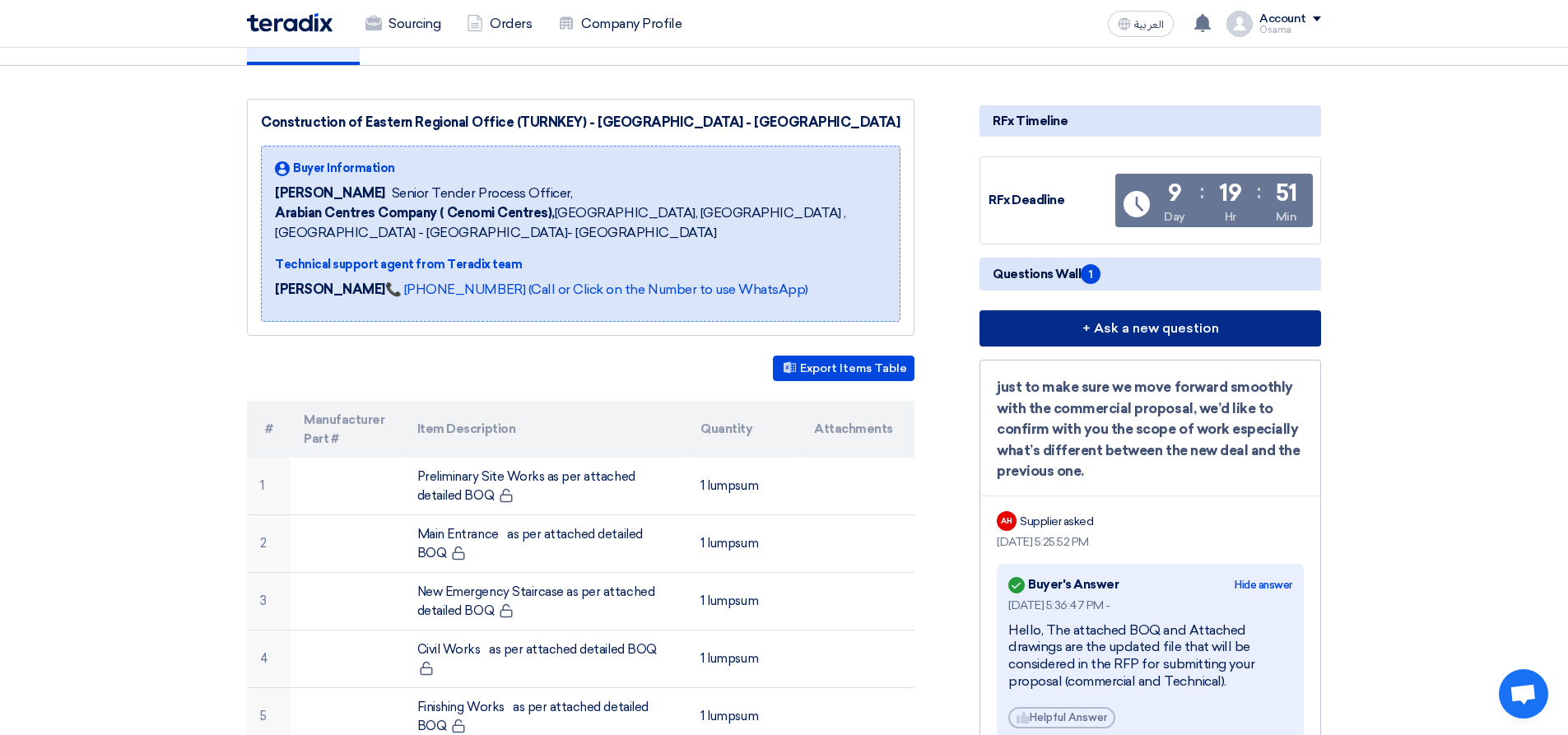
scroll to position [82, 0]
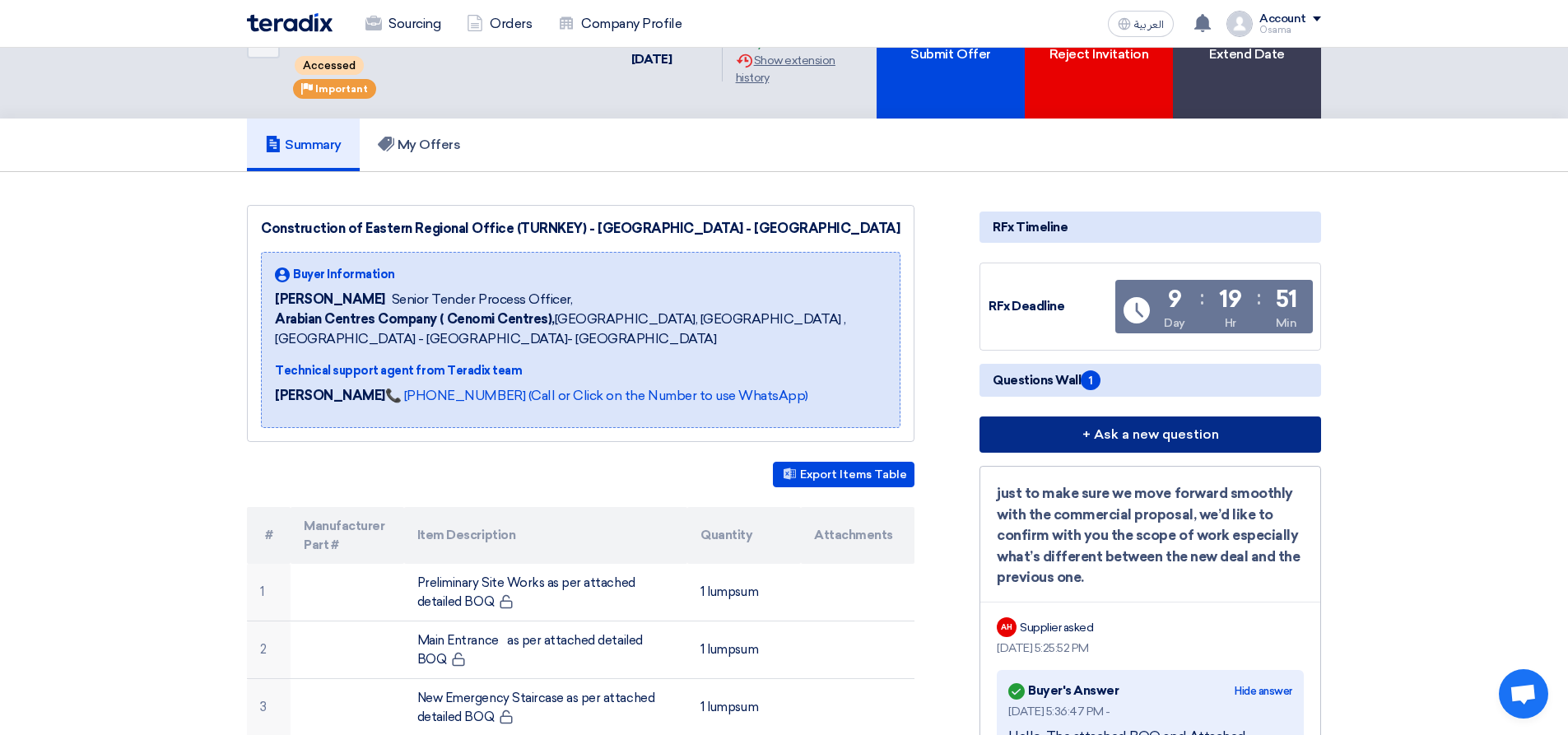
click at [1111, 430] on button "+ Ask a new question" at bounding box center [1150, 434] width 341 height 37
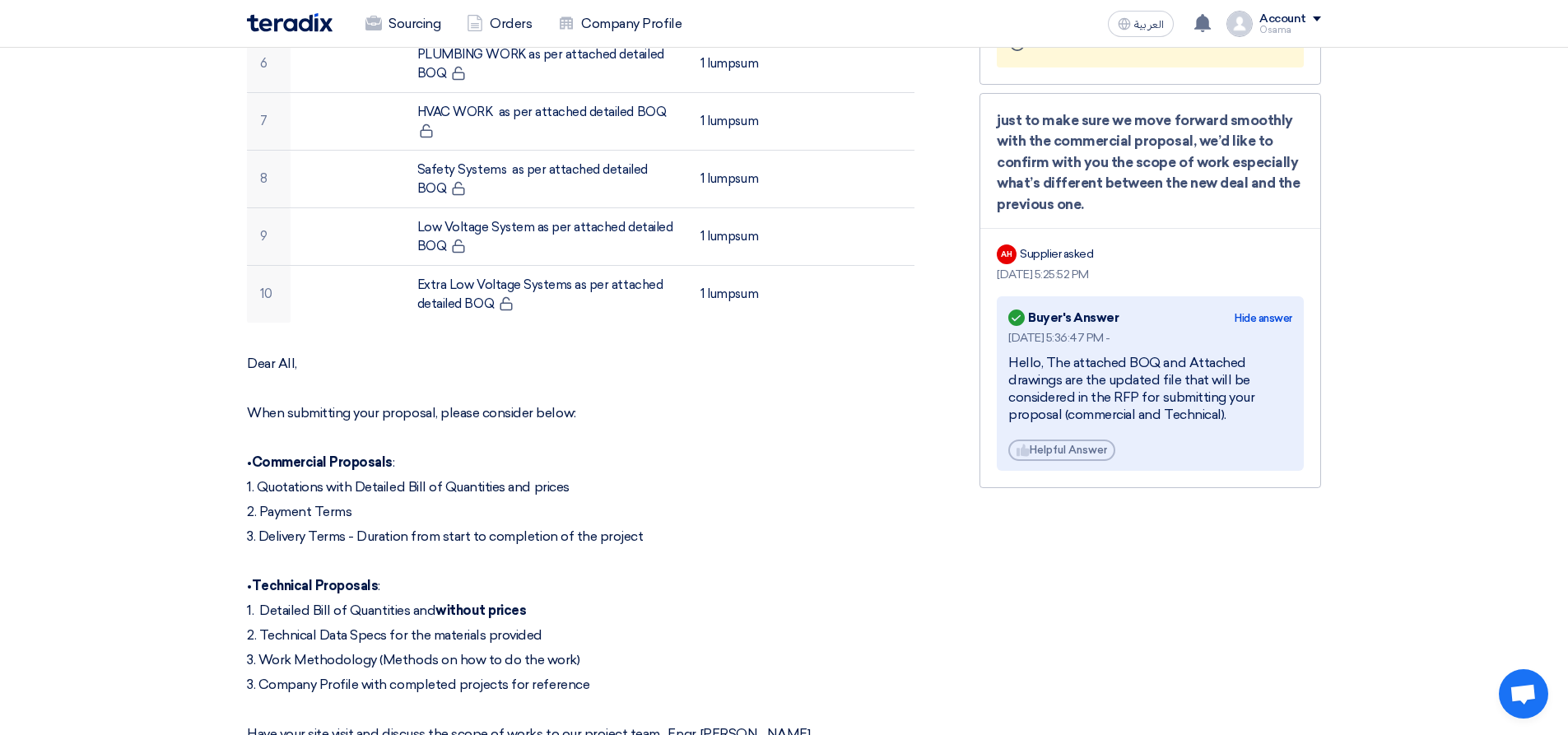
scroll to position [1236, 0]
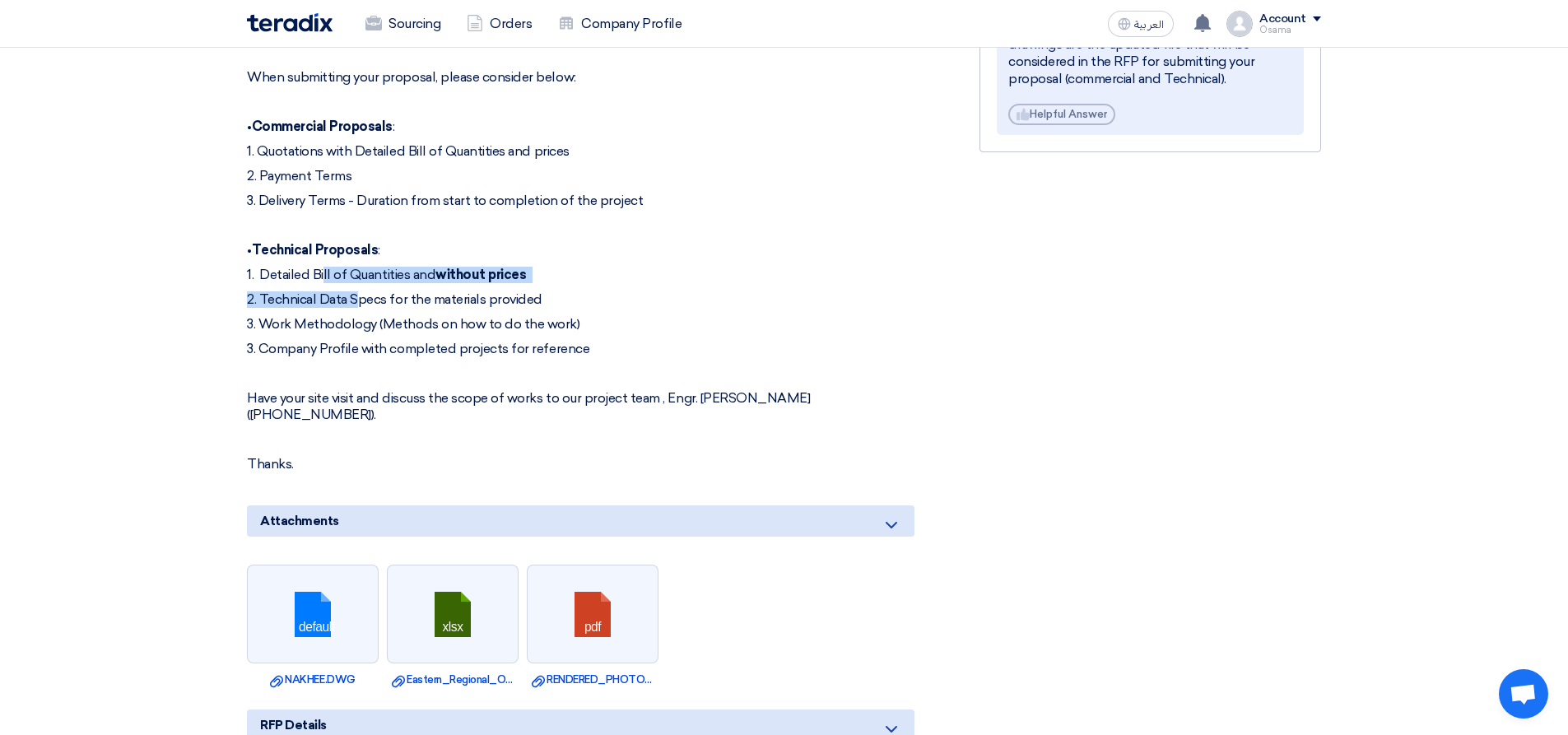
drag, startPoint x: 298, startPoint y: 257, endPoint x: 333, endPoint y: 284, distance: 44.2
click at [325, 278] on div "Dear All, When submitting your proposal, please consider below: • Commercial Pr…" at bounding box center [580, 246] width 667 height 453
click at [391, 341] on p "3. Company Profile with completed projects for reference" at bounding box center [580, 349] width 667 height 17
click at [585, 366] on p at bounding box center [580, 374] width 667 height 17
drag, startPoint x: 654, startPoint y: 332, endPoint x: 237, endPoint y: 223, distance: 431.0
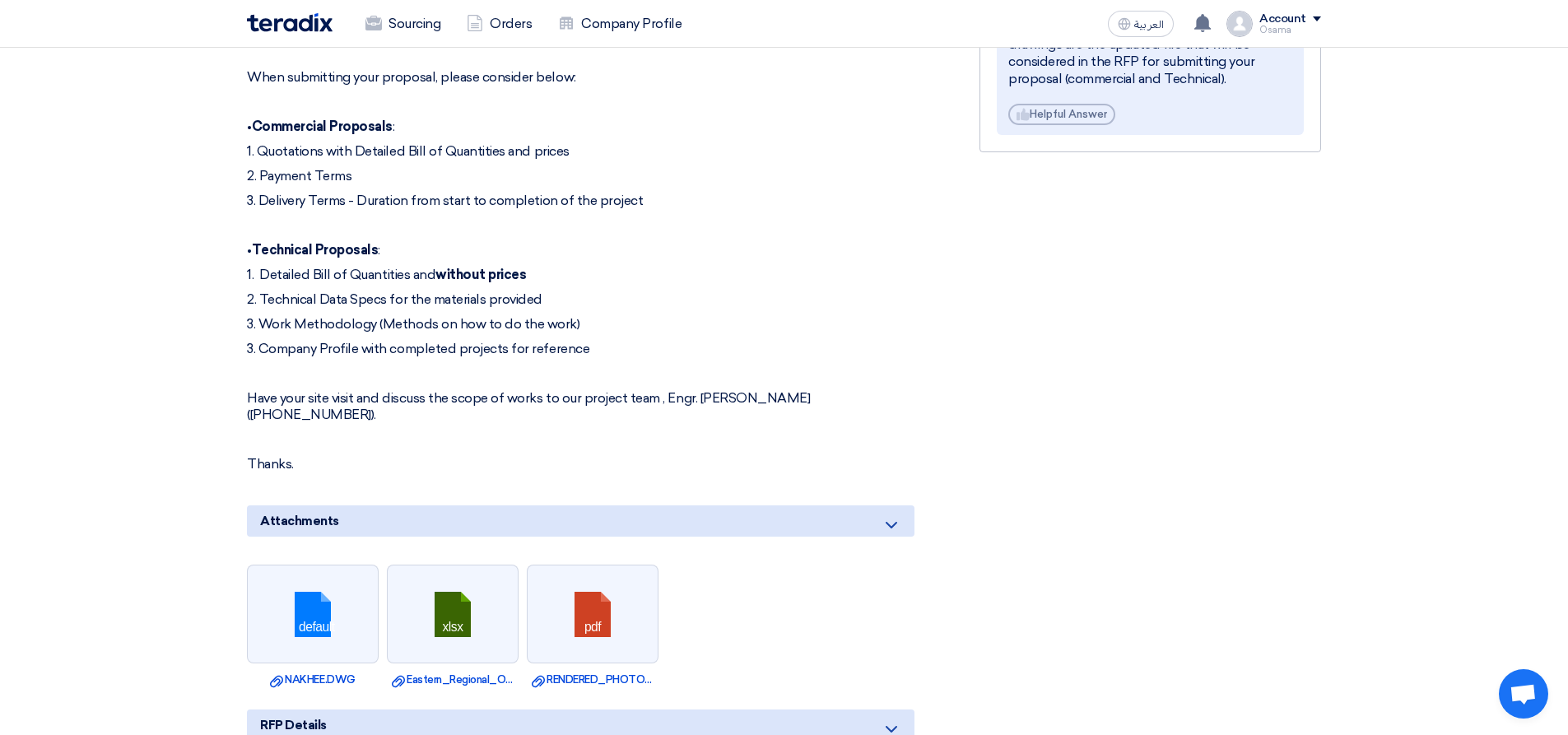
click at [237, 223] on div "Construction of Eastern Regional Office (TURNKEY) - [GEOGRAPHIC_DATA] - [GEOGRA…" at bounding box center [600, 26] width 733 height 1947
copy div "• Technical Proposals : 1. Detailed Bill of Quantities and without prices 2. Te…"
click at [462, 271] on div "Dear All, When submitting your proposal, please consider below: • Commercial Pr…" at bounding box center [580, 246] width 667 height 453
drag, startPoint x: 263, startPoint y: 255, endPoint x: 448, endPoint y: 273, distance: 185.9
click at [264, 267] on p "1. Detailed Bill of Quantities and without prices" at bounding box center [580, 275] width 667 height 17
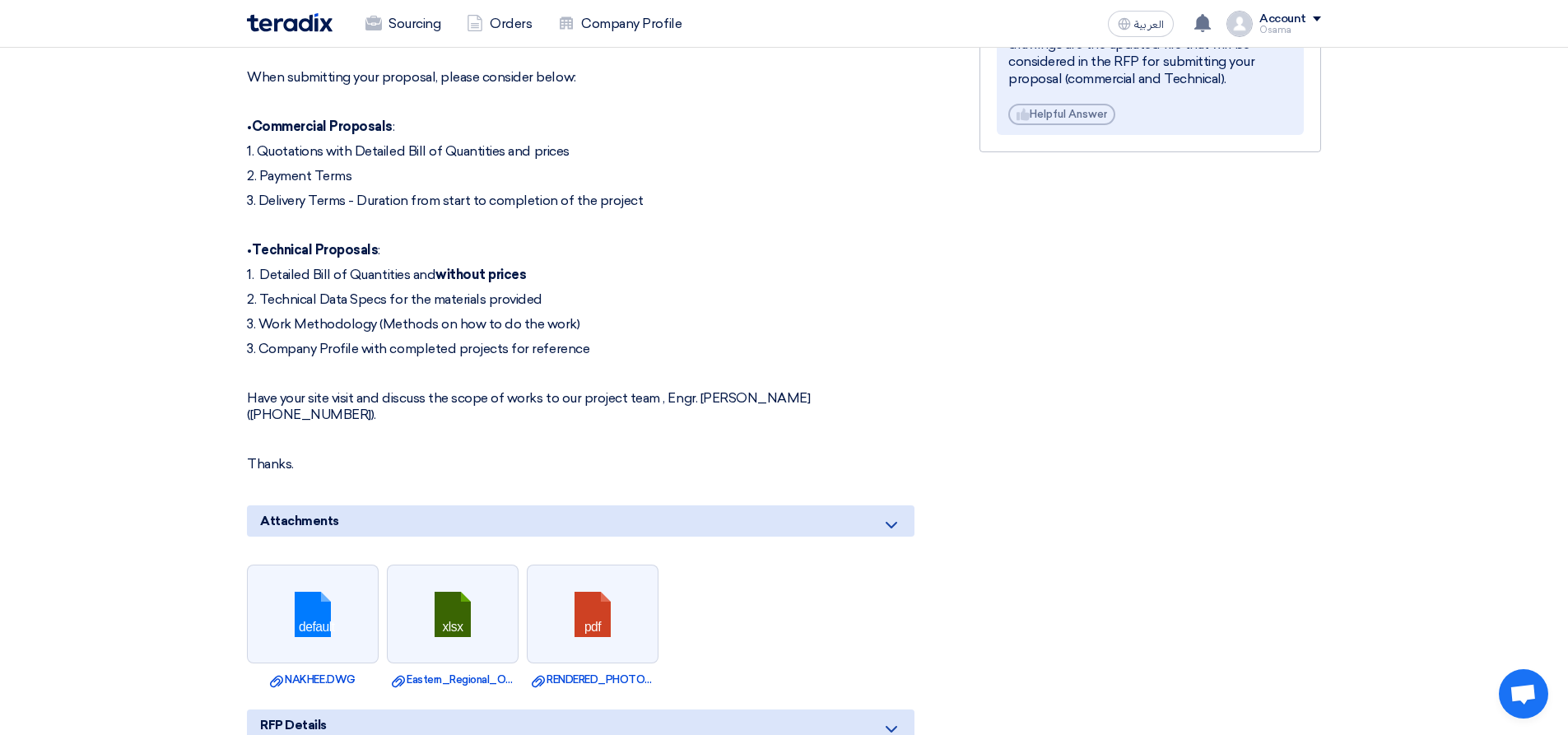
click at [518, 292] on p "2. Technical Data Specs for the materials provided" at bounding box center [580, 300] width 667 height 17
click at [587, 267] on p "1. Detailed Bill of Quantities and without prices" at bounding box center [580, 275] width 667 height 17
drag, startPoint x: 560, startPoint y: 255, endPoint x: 322, endPoint y: 273, distance: 238.7
click at [263, 267] on p "1. Detailed Bill of Quantities and without prices" at bounding box center [580, 275] width 667 height 17
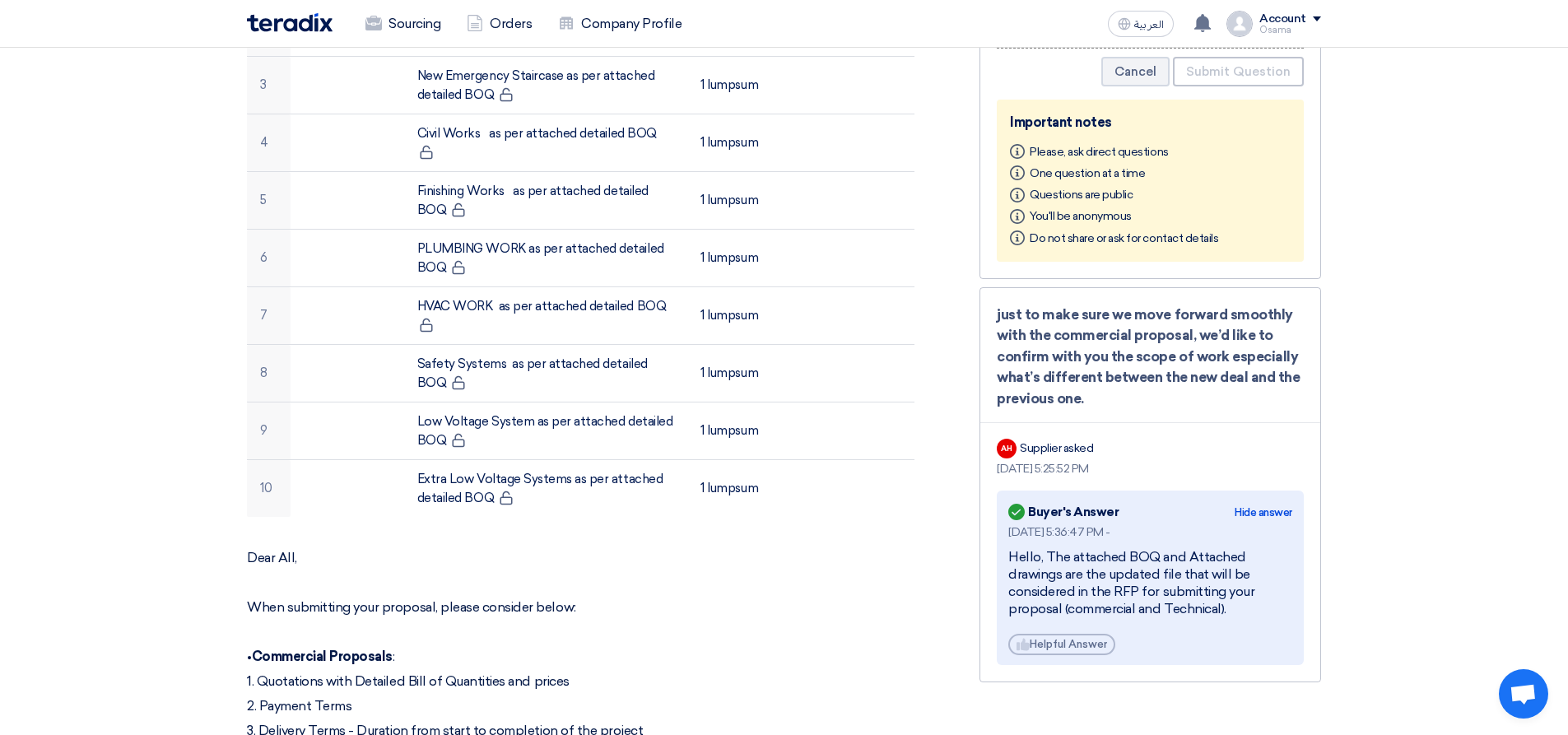
scroll to position [808, 0]
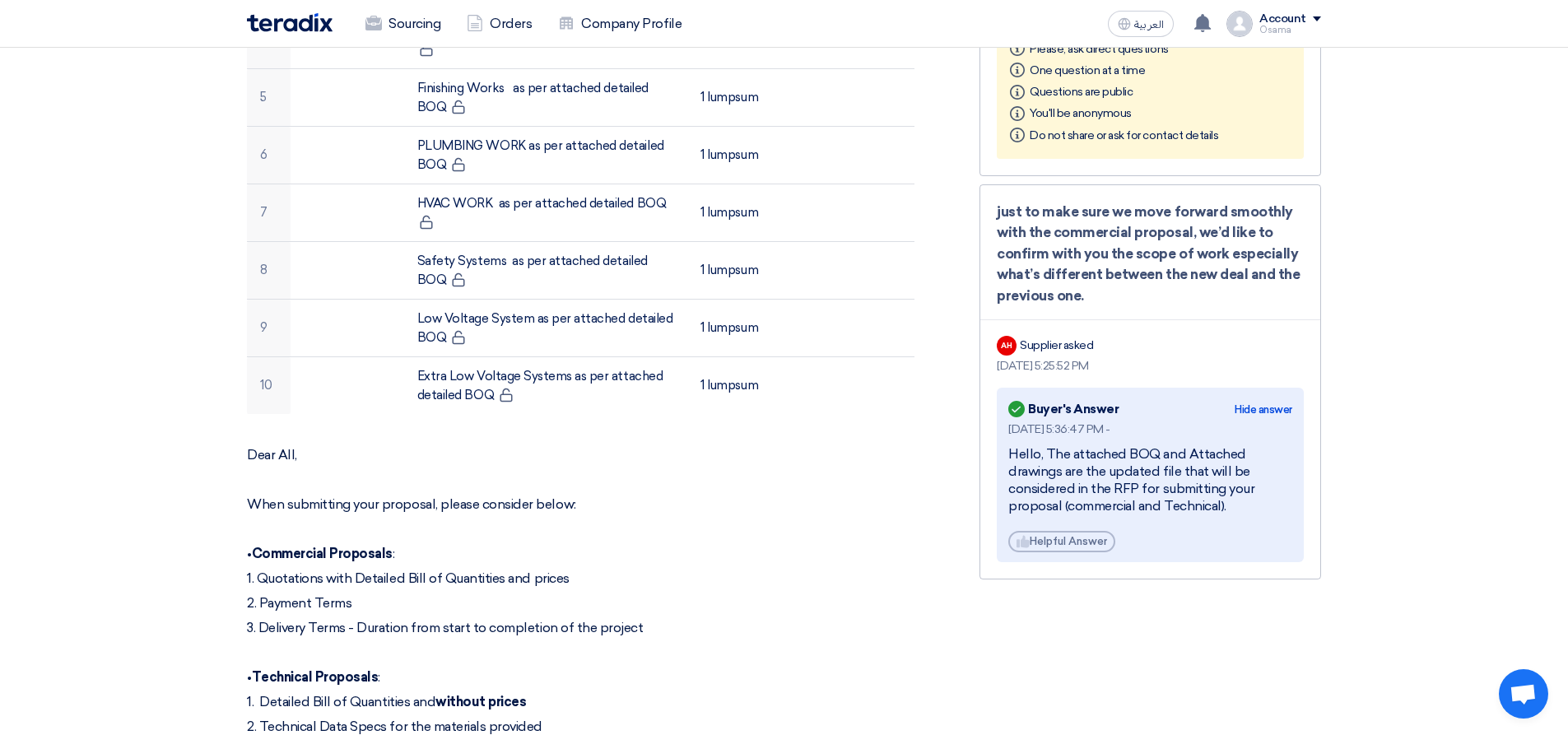
click at [754, 571] on p "1. Quotations with Detailed Bill of Quantities and prices" at bounding box center [580, 579] width 667 height 17
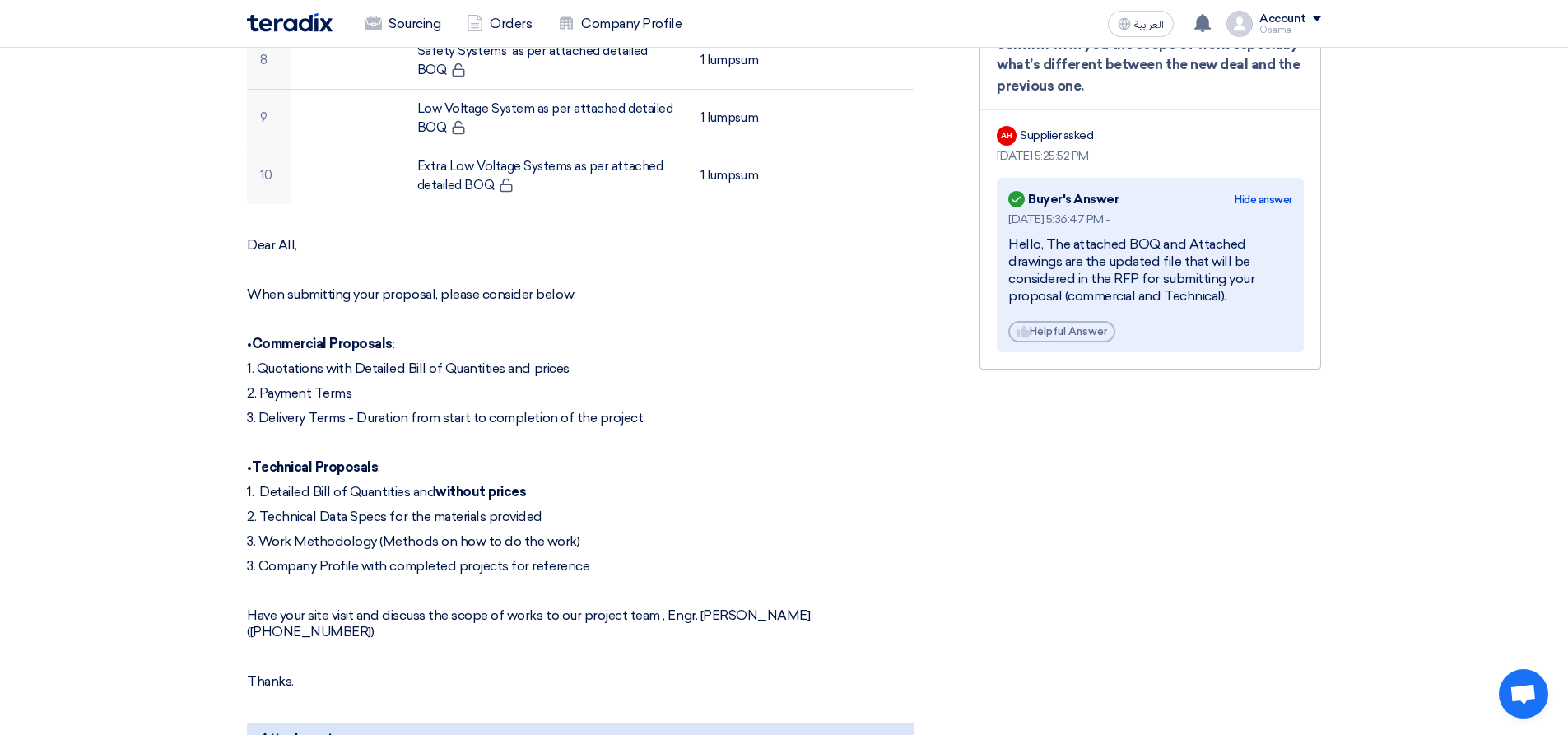
scroll to position [1055, 0]
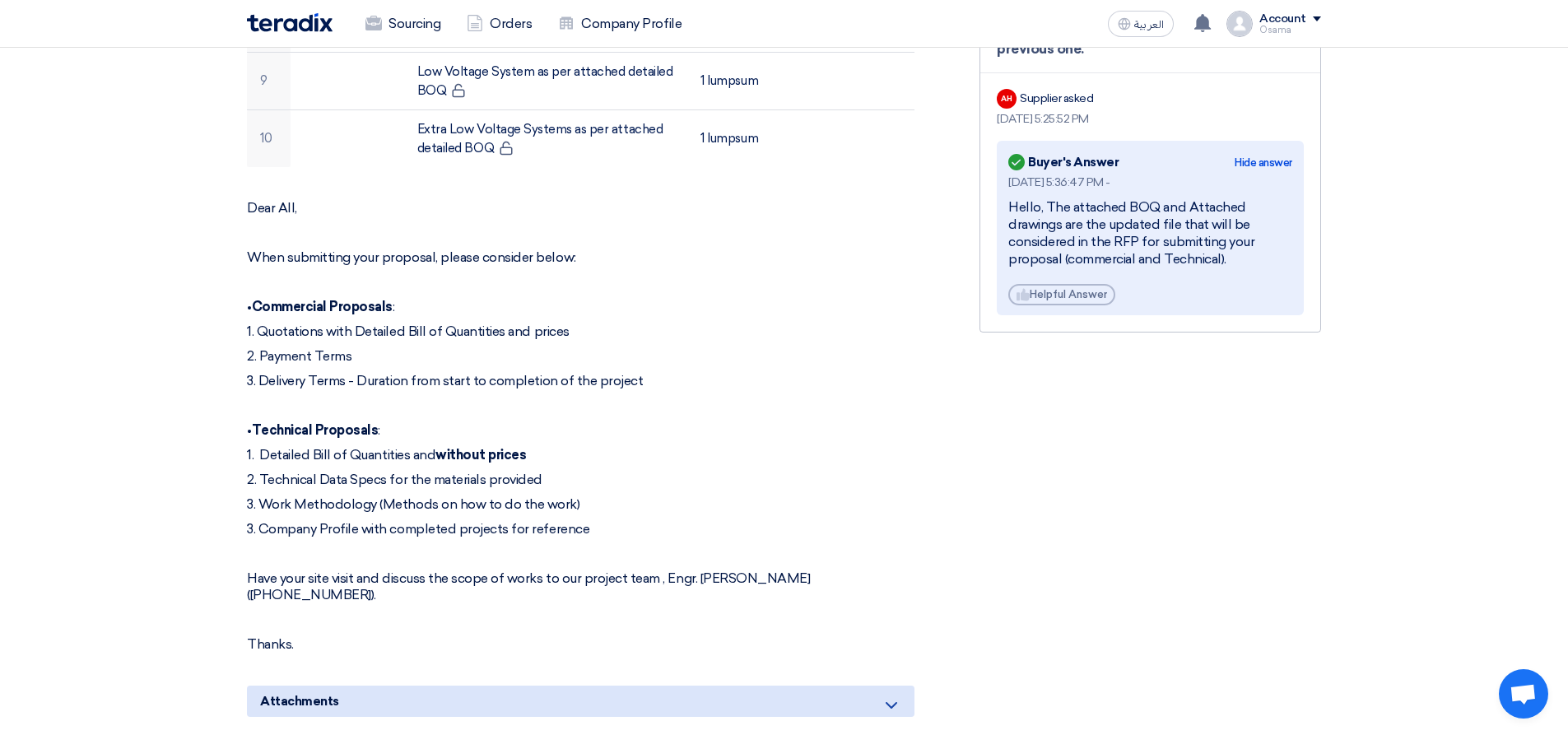
drag, startPoint x: 671, startPoint y: 361, endPoint x: 256, endPoint y: 308, distance: 418.4
click at [257, 312] on div "Dear All, When submitting your proposal, please consider below: • Commercial Pr…" at bounding box center [580, 426] width 667 height 453
copy div "1. Quotations with Detailed Bill of Quantities and prices 2. Payment Terms 3. D…"
click at [513, 453] on div "Dear All, When submitting your proposal, please consider below: • Commercial Pr…" at bounding box center [580, 426] width 667 height 453
drag, startPoint x: 572, startPoint y: 430, endPoint x: 508, endPoint y: 446, distance: 66.0
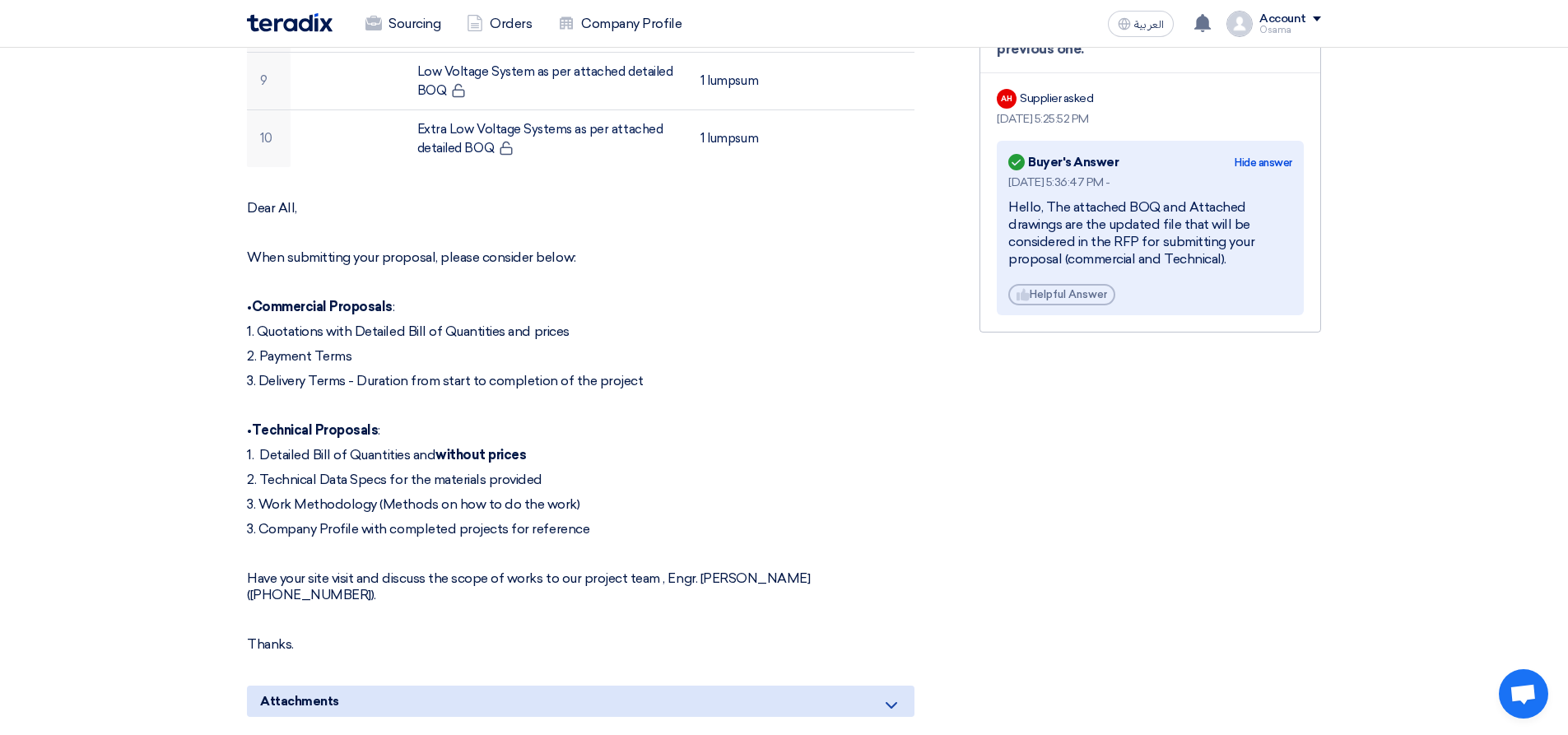
click at [508, 446] on div "Dear All, When submitting your proposal, please consider below: • Commercial Pr…" at bounding box center [580, 426] width 667 height 453
drag, startPoint x: 717, startPoint y: 473, endPoint x: 634, endPoint y: 450, distance: 86.1
click at [715, 473] on div "Dear All, When submitting your proposal, please consider below: • Commercial Pr…" at bounding box center [580, 426] width 667 height 453
drag, startPoint x: 558, startPoint y: 429, endPoint x: 273, endPoint y: 427, distance: 285.0
click at [273, 427] on div "Dear All, When submitting your proposal, please consider below: • Commercial Pr…" at bounding box center [580, 426] width 667 height 453
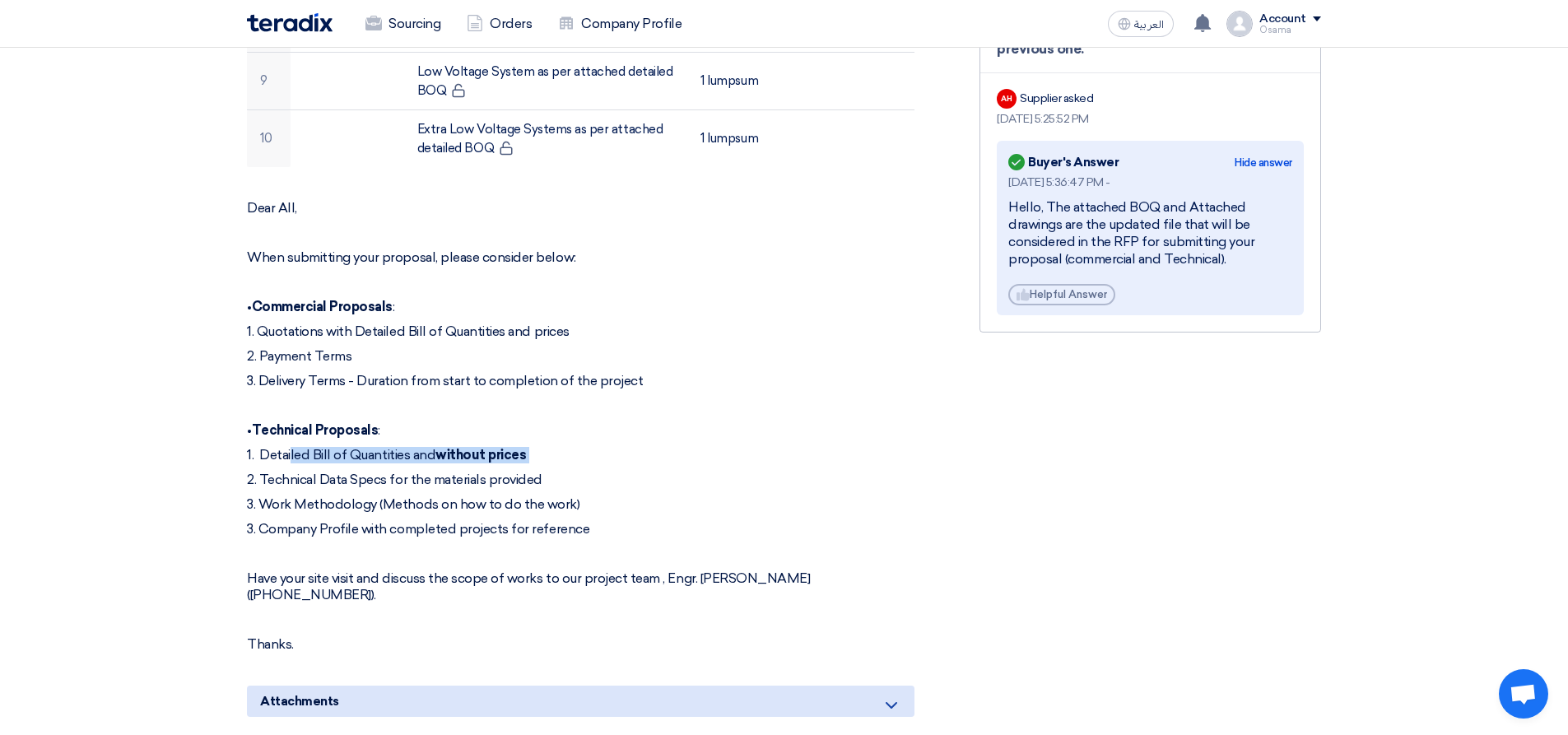
copy p "1. Detailed Bill of Quantities and without prices"
